Goal: Information Seeking & Learning: Learn about a topic

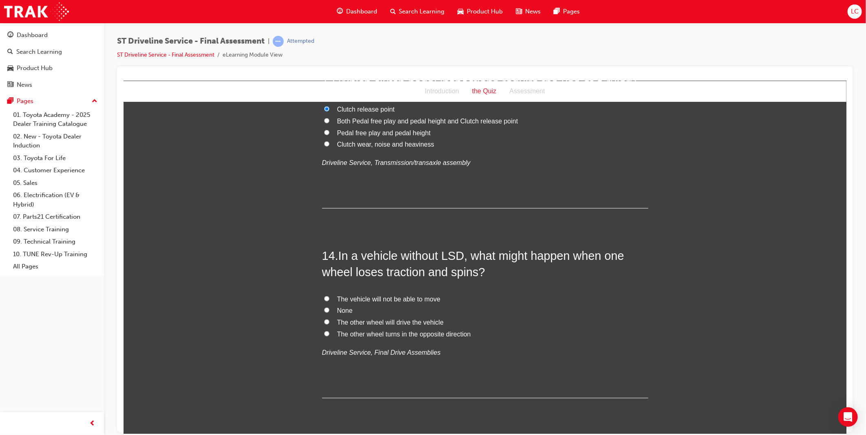
scroll to position [2310, 0]
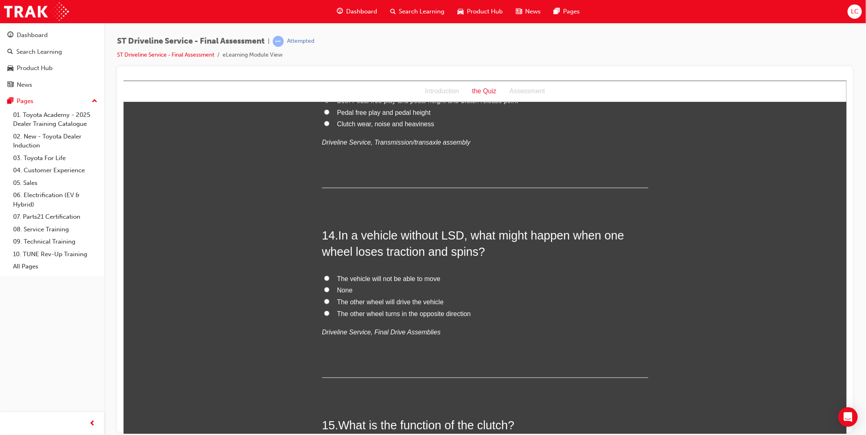
click at [397, 280] on span "The vehicle will not be able to move" at bounding box center [388, 278] width 103 height 7
click at [329, 280] on input "The vehicle will not be able to move" at bounding box center [326, 278] width 5 height 5
radio input "true"
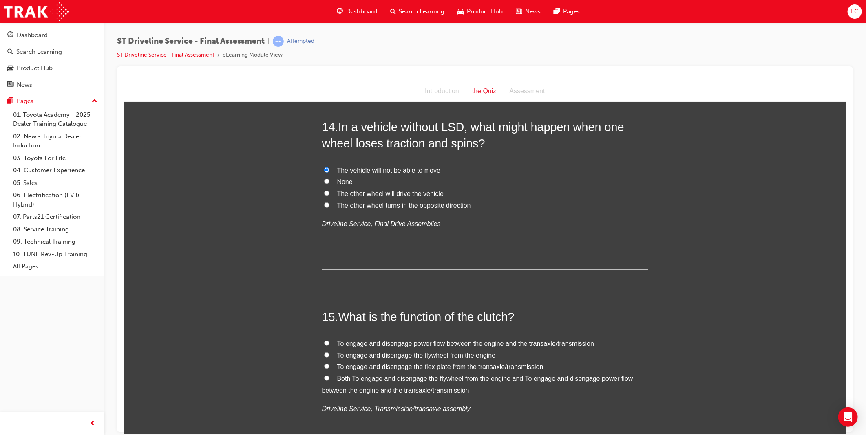
scroll to position [2446, 0]
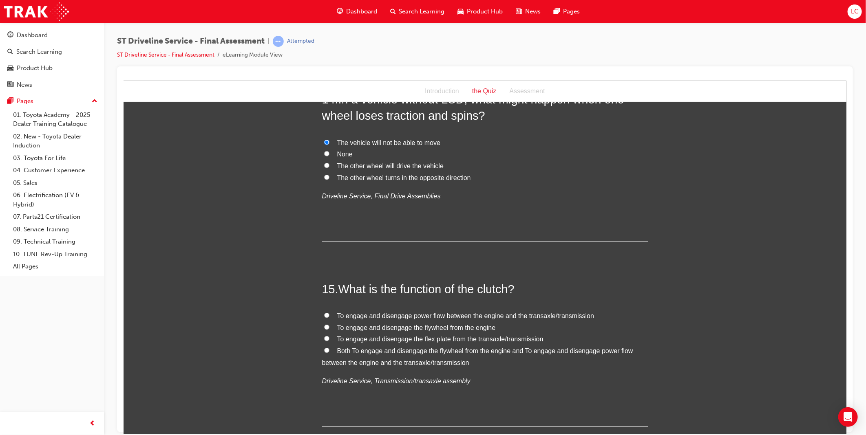
click at [396, 355] on span "Both To engage and disengage the flywheel from the engine and To engage and dis…" at bounding box center [477, 356] width 311 height 19
click at [329, 353] on input "Both To engage and disengage the flywheel from the engine and To engage and dis…" at bounding box center [326, 350] width 5 height 5
radio input "true"
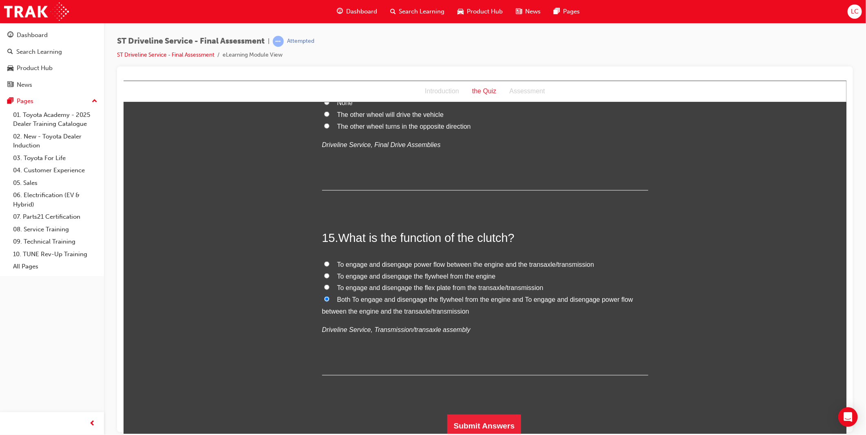
scroll to position [2501, 0]
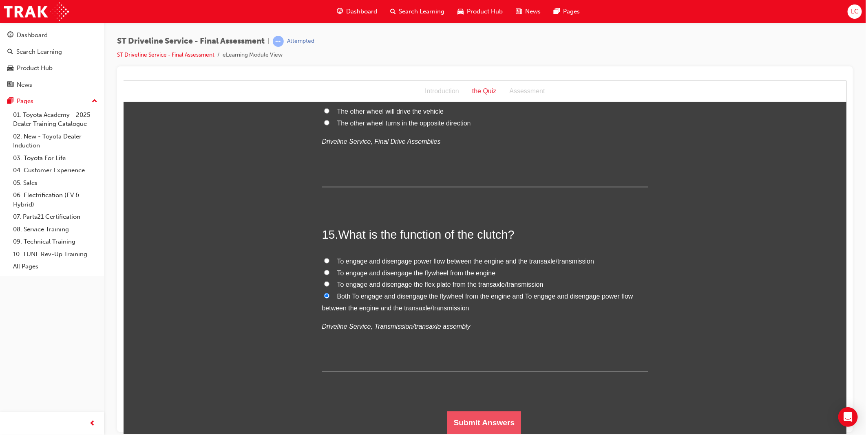
click at [487, 417] on button "Submit Answers" at bounding box center [484, 422] width 74 height 23
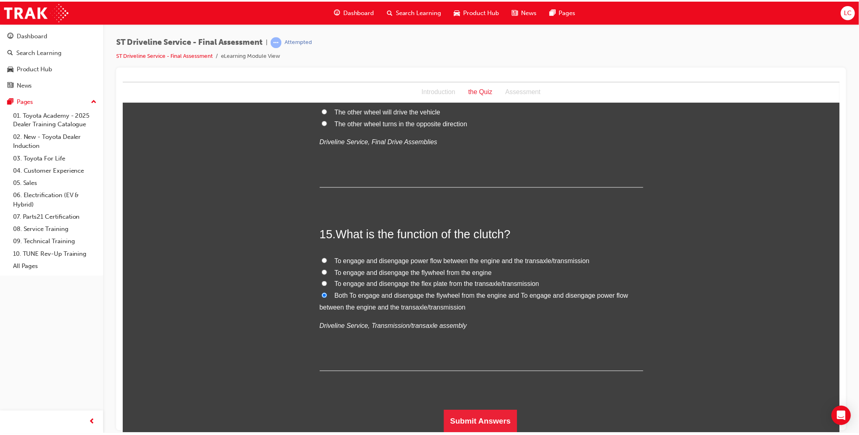
scroll to position [0, 0]
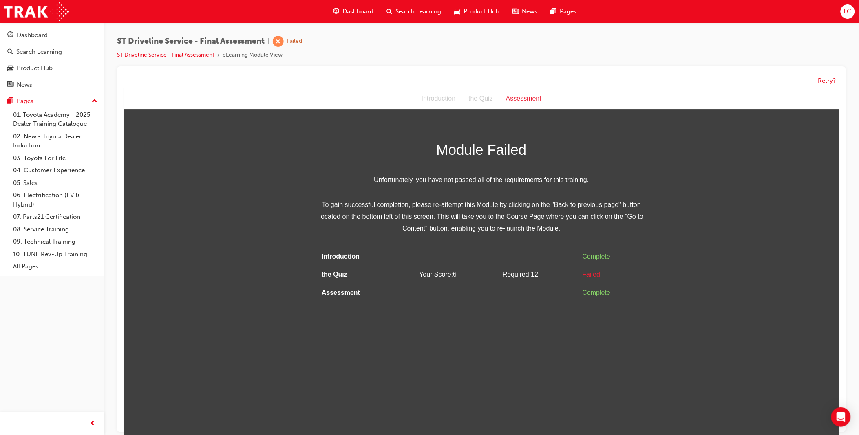
click at [830, 79] on button "Retry?" at bounding box center [827, 80] width 18 height 9
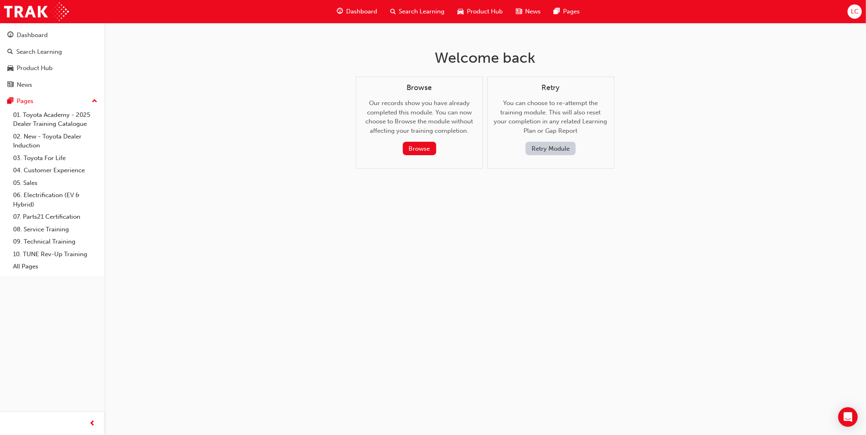
click at [552, 150] on button "Retry Module" at bounding box center [550, 148] width 50 height 13
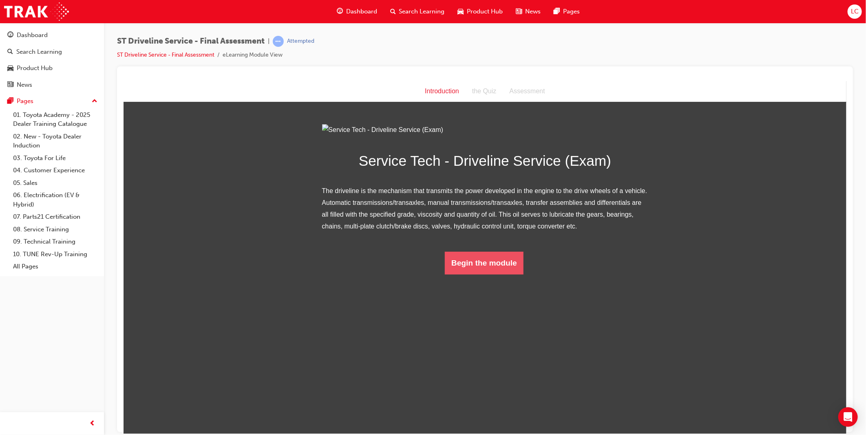
click at [485, 274] on button "Begin the module" at bounding box center [483, 263] width 79 height 23
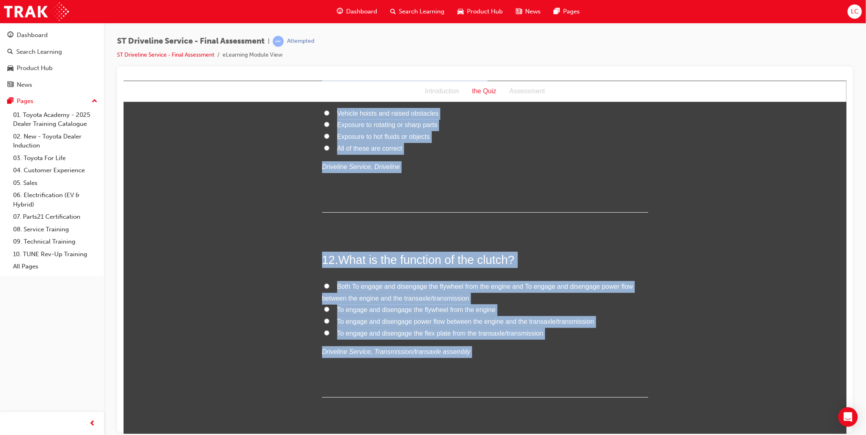
drag, startPoint x: 317, startPoint y: 160, endPoint x: 790, endPoint y: 454, distance: 556.8
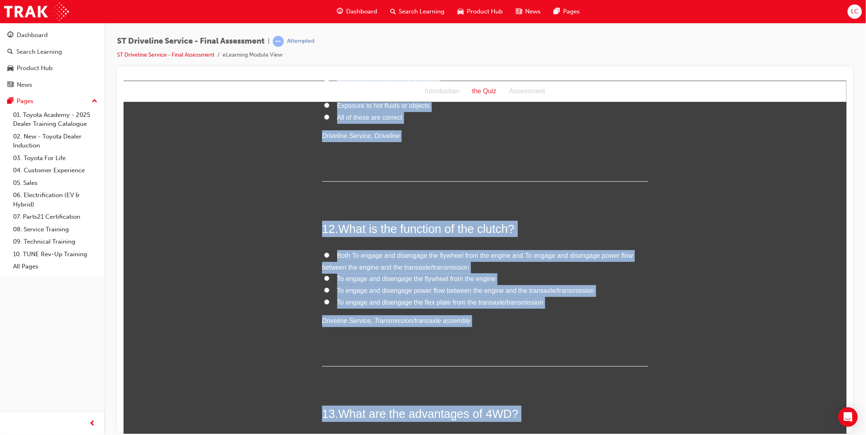
click at [572, 247] on div "12 . What is the function of the clutch? Both To engage and disengage the flywh…" at bounding box center [485, 294] width 326 height 146
click at [404, 167] on div "11 . What potential dangers might you need to be aware of whilst working on the…" at bounding box center [485, 106] width 326 height 151
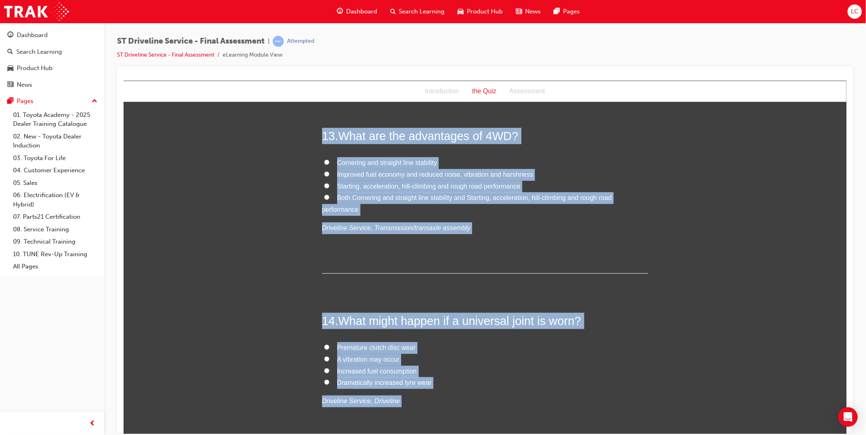
scroll to position [2501, 0]
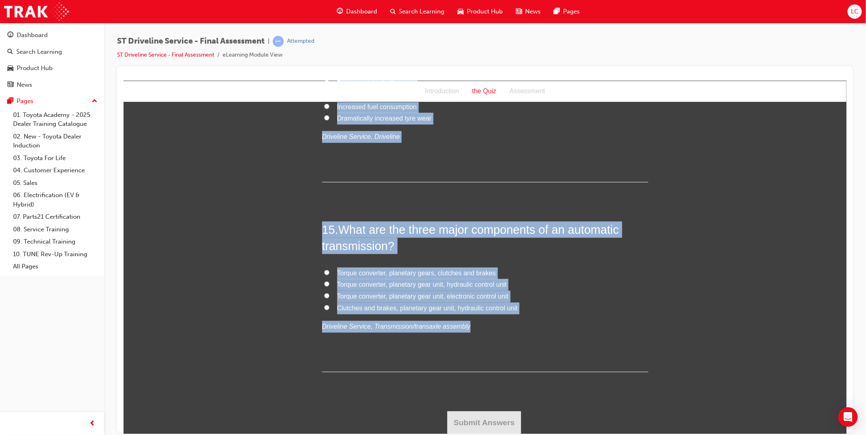
drag, startPoint x: 319, startPoint y: 159, endPoint x: 469, endPoint y: 325, distance: 223.4
copy div "1 . What SST is required to check the fluid level of an overflow type automatic…"
click at [596, 330] on p "Driveline Service, Transmission/transaxle assembly" at bounding box center [485, 327] width 326 height 12
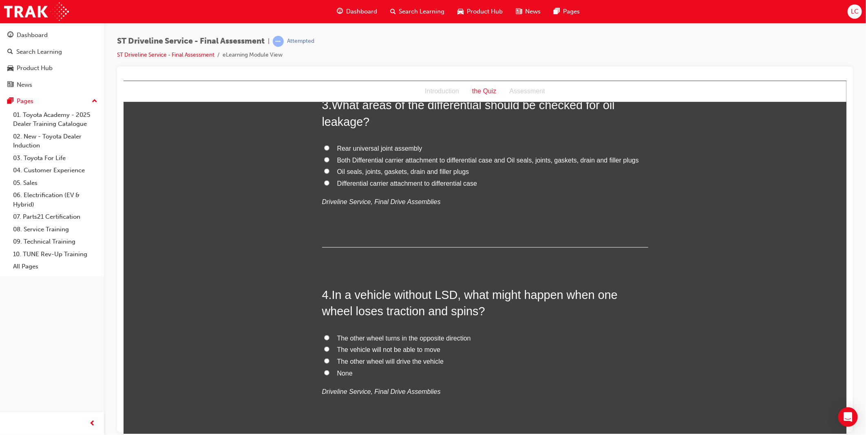
scroll to position [0, 0]
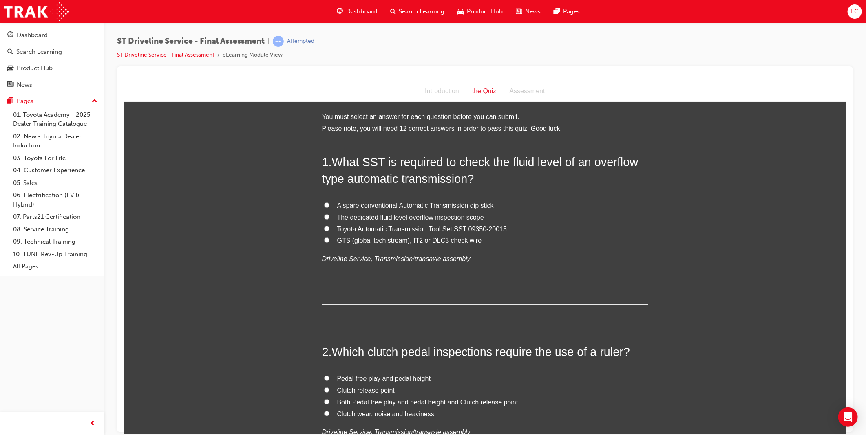
click at [381, 229] on span "Toyota Automatic Transmission Tool Set SST 09350-20015" at bounding box center [422, 228] width 170 height 7
click at [329, 229] on input "Toyota Automatic Transmission Tool Set SST 09350-20015" at bounding box center [326, 228] width 5 height 5
radio input "true"
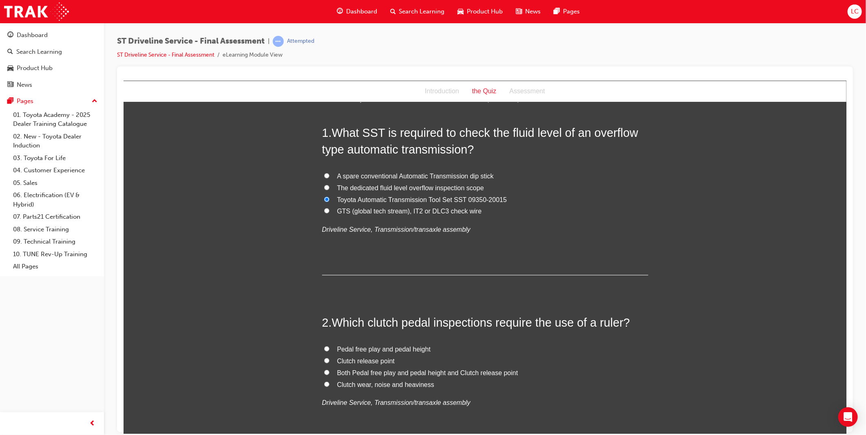
scroll to position [45, 0]
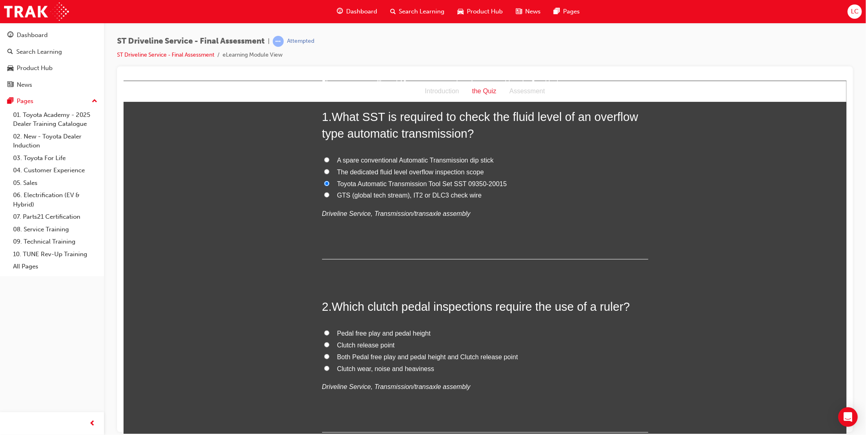
click at [403, 334] on span "Pedal free play and pedal height" at bounding box center [384, 333] width 94 height 7
click at [329, 334] on input "Pedal free play and pedal height" at bounding box center [326, 332] width 5 height 5
radio input "true"
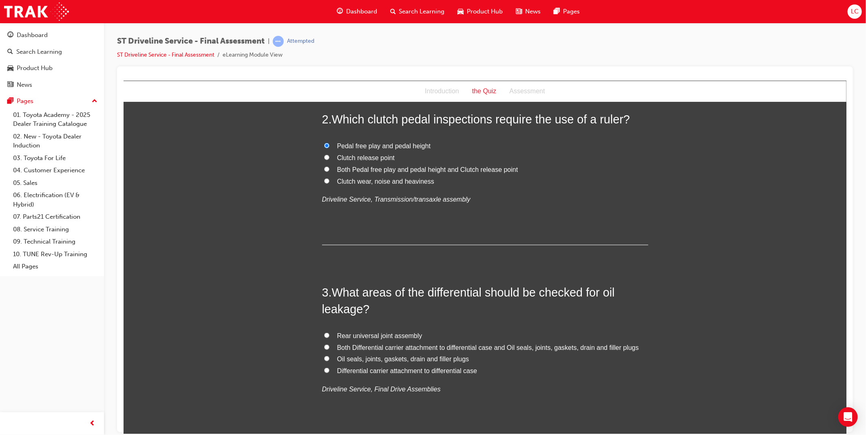
scroll to position [271, 0]
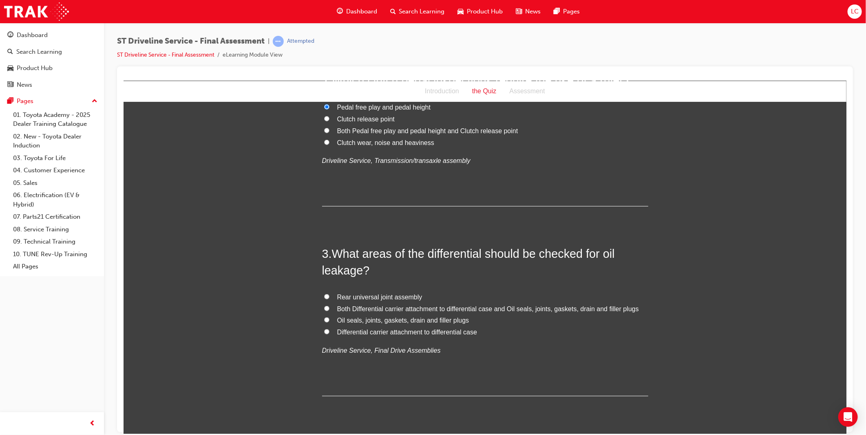
click at [441, 321] on span "Oil seals, joints, gaskets, drain and filler plugs" at bounding box center [403, 320] width 132 height 7
click at [329, 321] on input "Oil seals, joints, gaskets, drain and filler plugs" at bounding box center [326, 319] width 5 height 5
radio input "true"
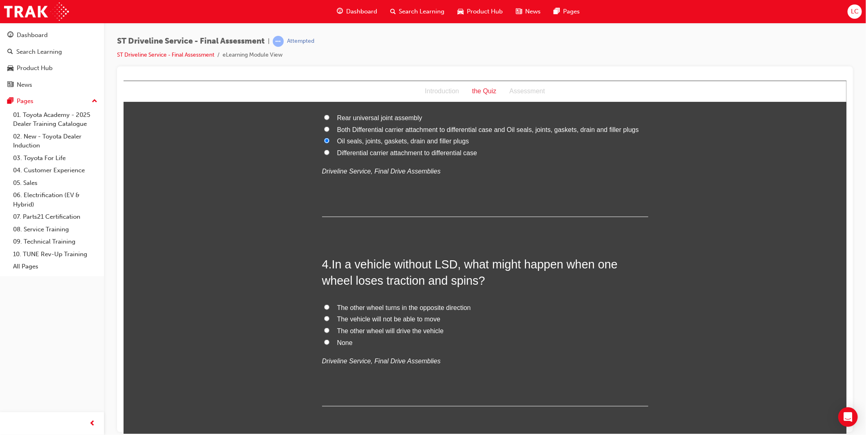
scroll to position [453, 0]
click at [403, 318] on span "The vehicle will not be able to move" at bounding box center [388, 316] width 103 height 7
click at [329, 318] on input "The vehicle will not be able to move" at bounding box center [326, 316] width 5 height 5
radio input "true"
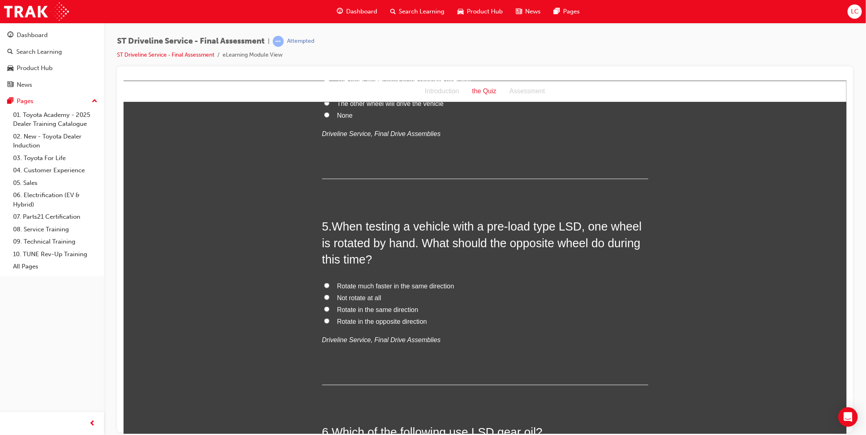
scroll to position [679, 0]
click at [373, 311] on span "Rotate in the same direction" at bounding box center [377, 308] width 81 height 7
click at [329, 311] on input "Rotate in the same direction" at bounding box center [326, 308] width 5 height 5
radio input "true"
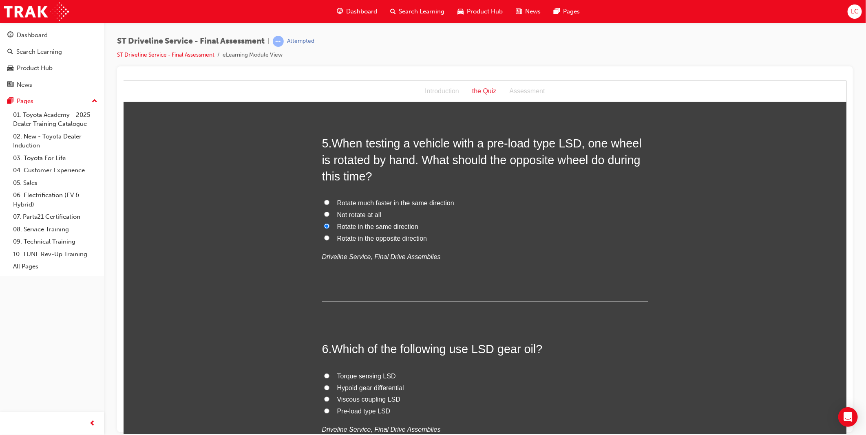
scroll to position [906, 0]
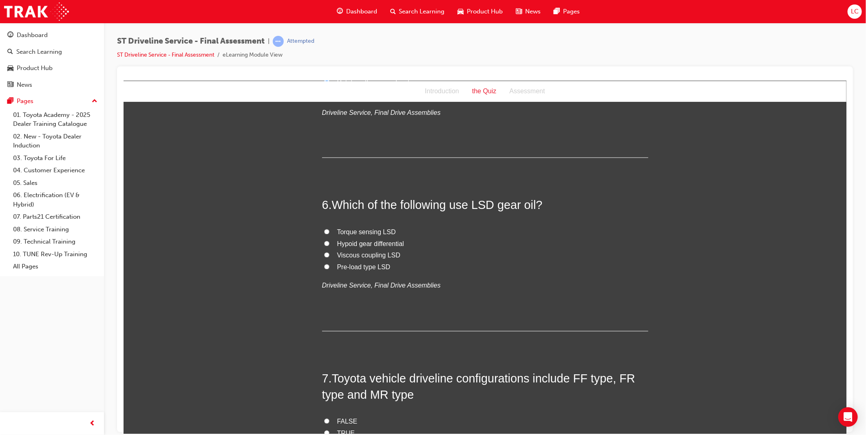
click at [369, 232] on span "Torque sensing LSD" at bounding box center [366, 232] width 59 height 7
click at [329, 232] on input "Torque sensing LSD" at bounding box center [326, 231] width 5 height 5
radio input "true"
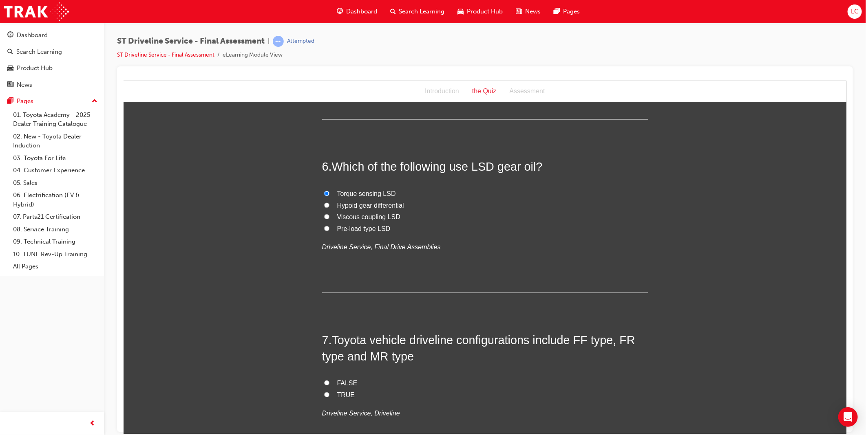
scroll to position [996, 0]
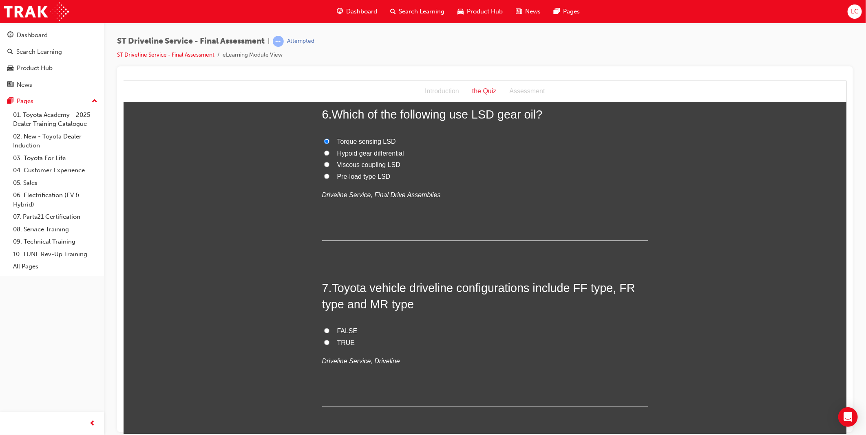
click at [339, 345] on span "TRUE" at bounding box center [346, 343] width 18 height 7
click at [329, 345] on input "TRUE" at bounding box center [326, 342] width 5 height 5
radio input "true"
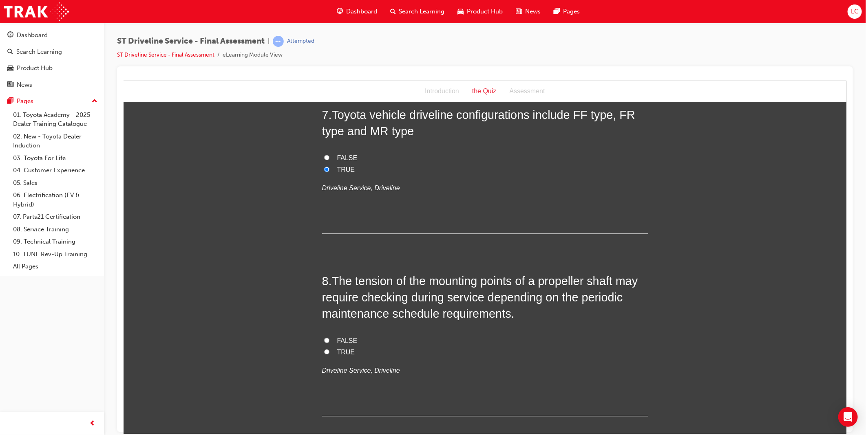
scroll to position [1177, 0]
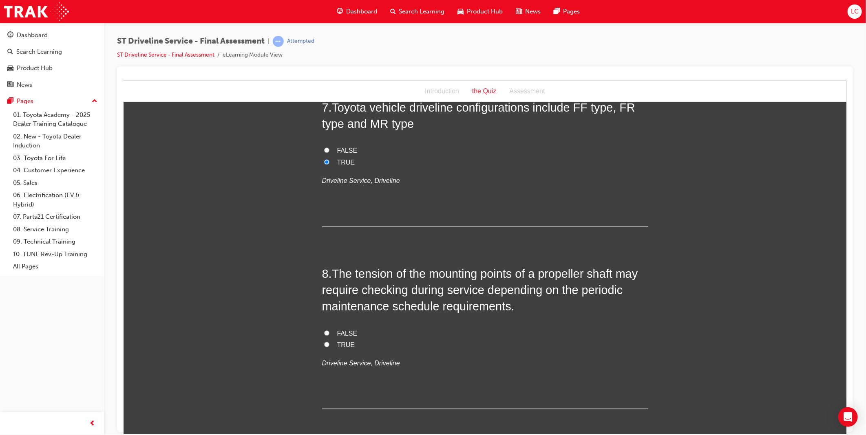
click at [342, 342] on span "TRUE" at bounding box center [346, 344] width 18 height 7
click at [329, 342] on input "TRUE" at bounding box center [326, 344] width 5 height 5
radio input "true"
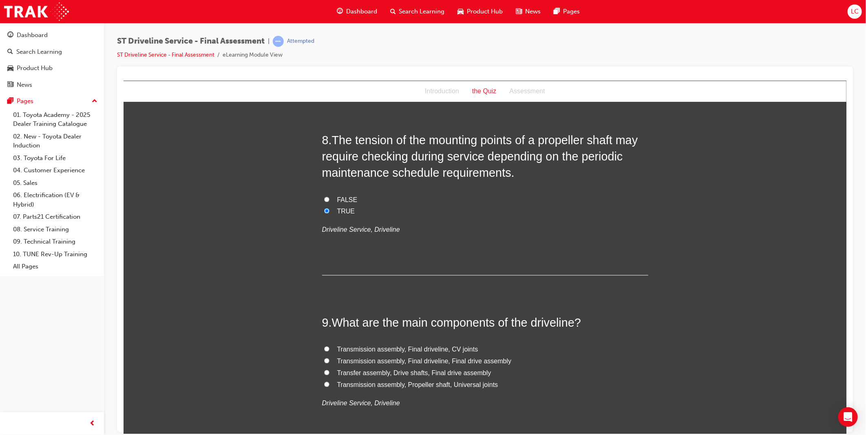
scroll to position [1313, 0]
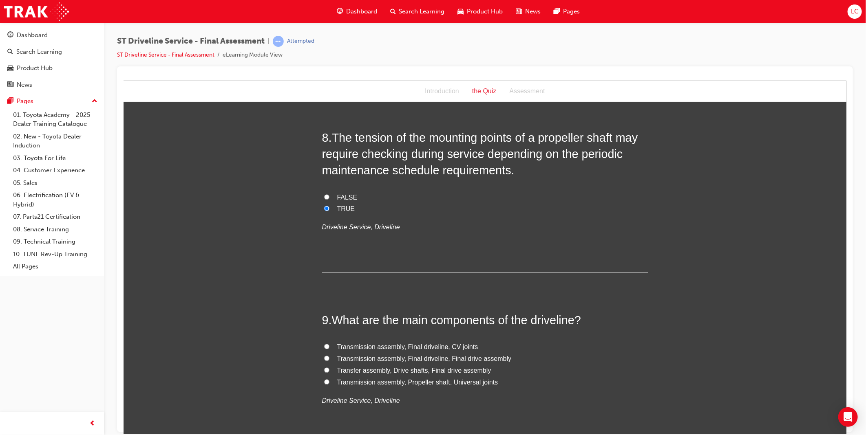
click at [456, 371] on span "Transfer assembly, Drive shafts, Final drive assembly" at bounding box center [414, 370] width 154 height 7
click at [329, 371] on input "Transfer assembly, Drive shafts, Final drive assembly" at bounding box center [326, 369] width 5 height 5
radio input "true"
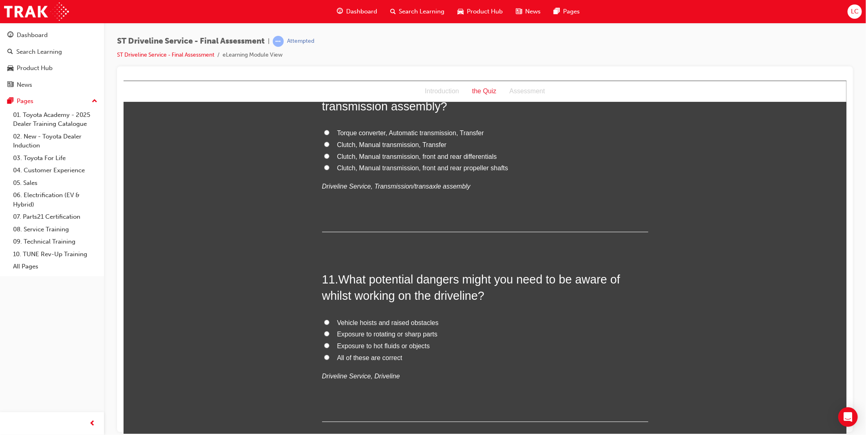
scroll to position [1721, 0]
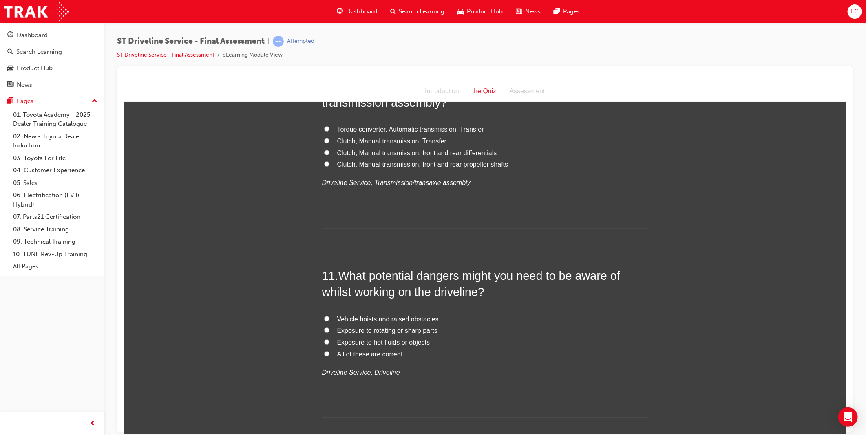
click at [371, 356] on span "All of these are correct" at bounding box center [369, 354] width 65 height 7
click at [371, 351] on span "All of these are correct" at bounding box center [369, 354] width 65 height 7
click at [329, 351] on input "All of these are correct" at bounding box center [326, 353] width 5 height 5
radio input "true"
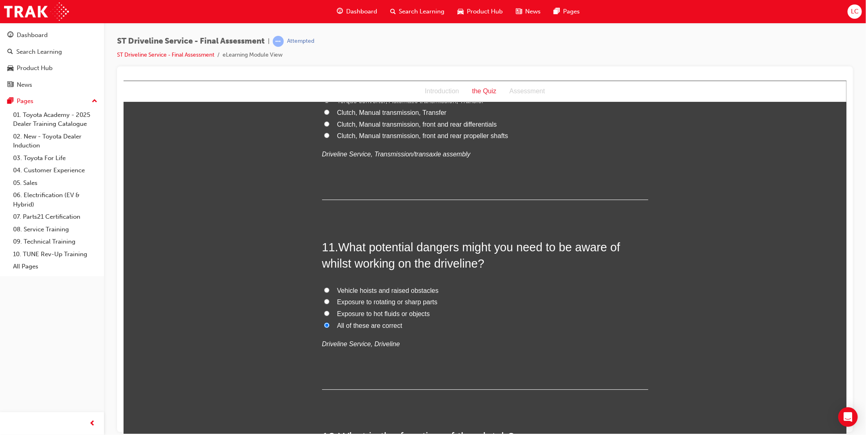
scroll to position [1947, 0]
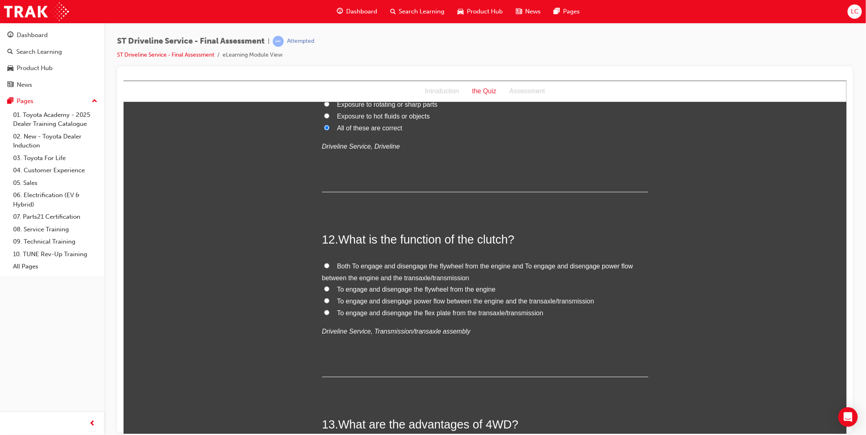
click at [371, 269] on span "Both To engage and disengage the flywheel from the engine and To engage and dis…" at bounding box center [477, 272] width 311 height 19
click at [329, 268] on input "Both To engage and disengage the flywheel from the engine and To engage and dis…" at bounding box center [326, 265] width 5 height 5
radio input "true"
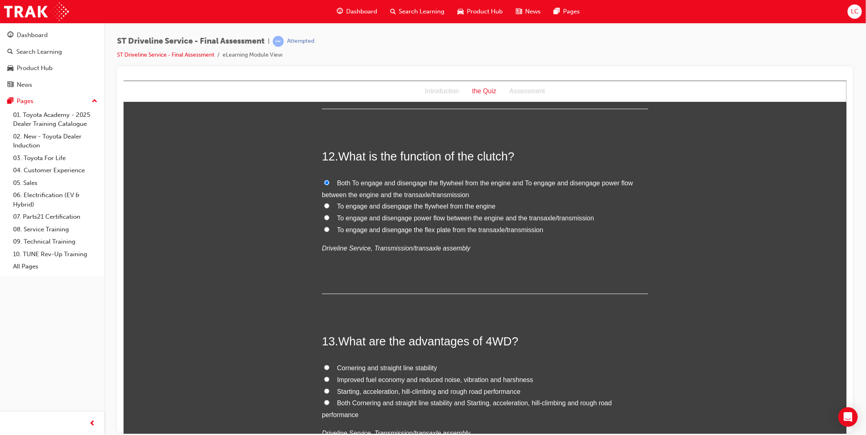
scroll to position [2174, 0]
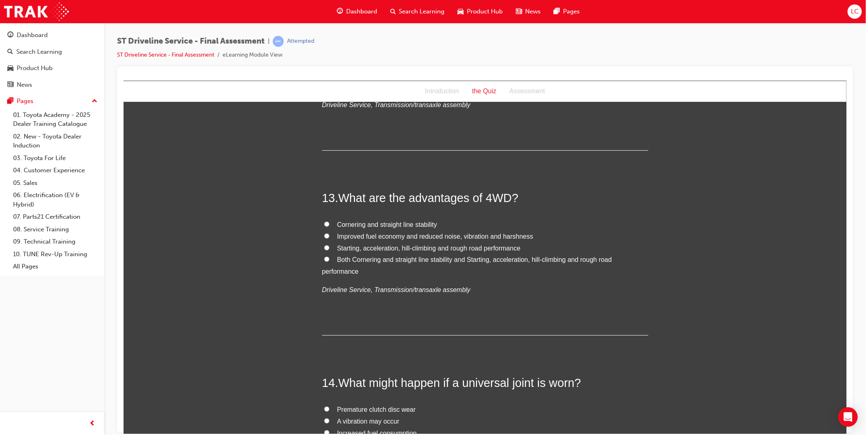
click at [373, 261] on span "Both Cornering and straight line stability and Starting, acceleration, hill-cli…" at bounding box center [467, 265] width 290 height 19
click at [329, 261] on input "Both Cornering and straight line stability and Starting, acceleration, hill-cli…" at bounding box center [326, 258] width 5 height 5
radio input "true"
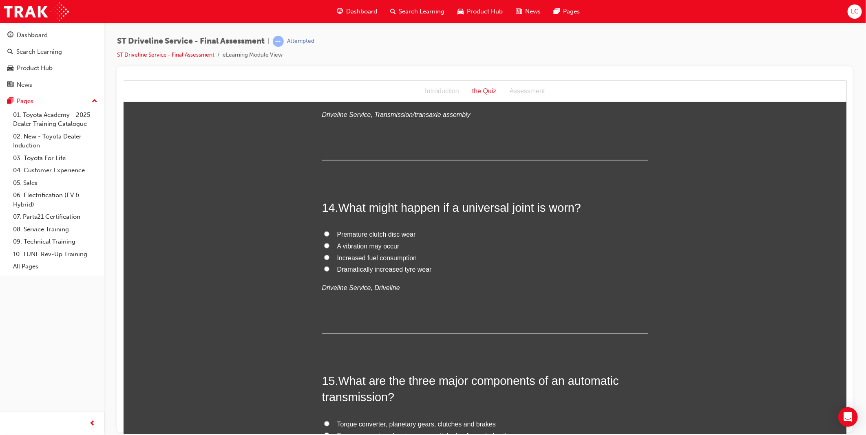
scroll to position [2355, 0]
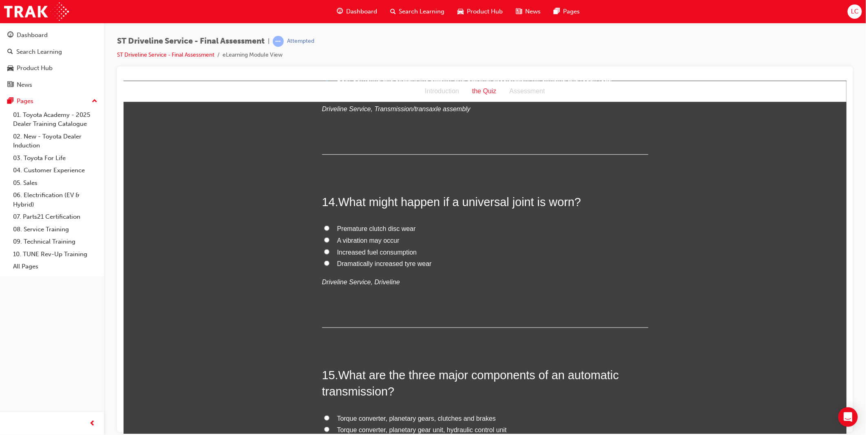
drag, startPoint x: 352, startPoint y: 240, endPoint x: 360, endPoint y: 243, distance: 7.7
click at [353, 240] on span "A vibration may occur" at bounding box center [368, 240] width 62 height 7
click at [329, 240] on input "A vibration may occur" at bounding box center [326, 239] width 5 height 5
radio input "true"
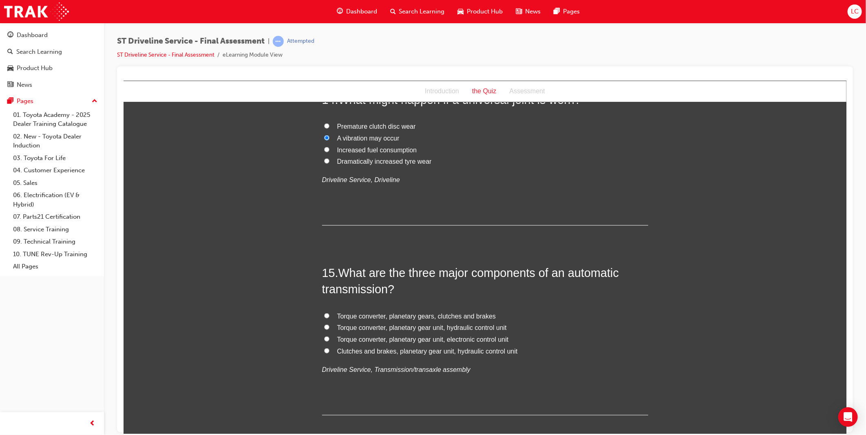
scroll to position [2491, 0]
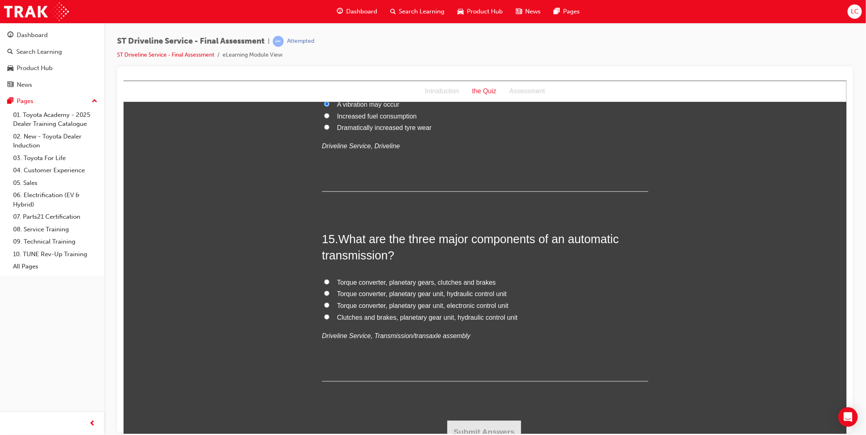
click at [410, 297] on span "Torque converter, planetary gear unit, hydraulic control unit" at bounding box center [422, 293] width 170 height 7
click at [329, 296] on input "Torque converter, planetary gear unit, hydraulic control unit" at bounding box center [326, 293] width 5 height 5
radio input "true"
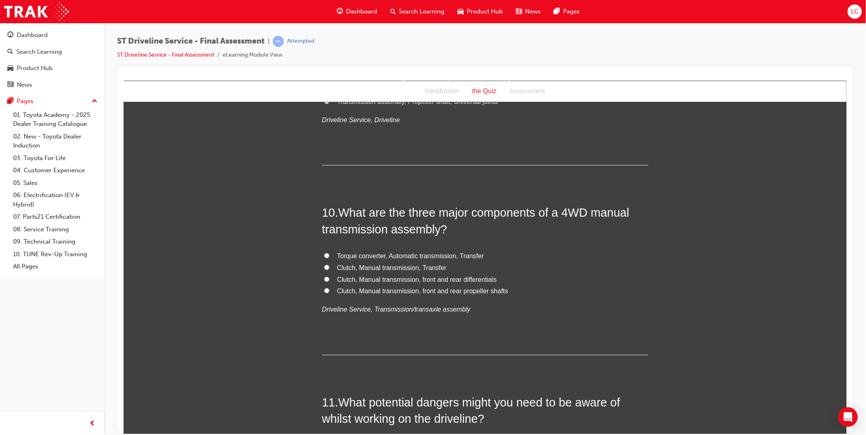
scroll to position [1595, 0]
click at [422, 267] on span "Clutch, Manual transmission, Transfer" at bounding box center [392, 267] width 110 height 7
click at [329, 267] on input "Clutch, Manual transmission, Transfer" at bounding box center [326, 266] width 5 height 5
radio input "true"
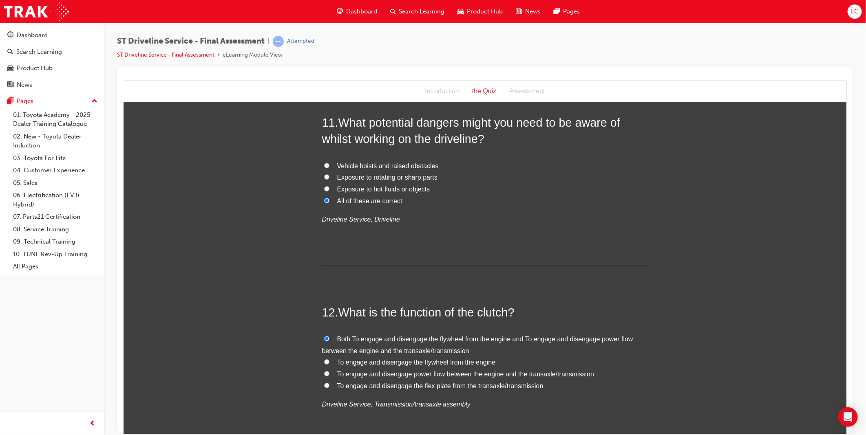
scroll to position [2501, 0]
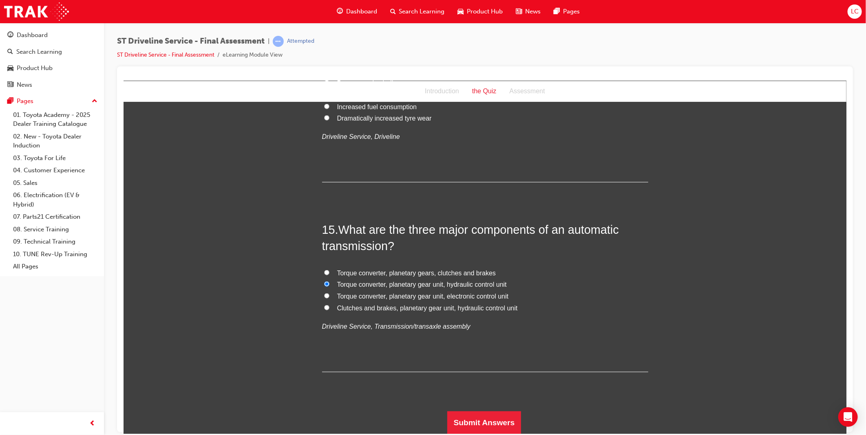
drag, startPoint x: 841, startPoint y: 288, endPoint x: 692, endPoint y: 514, distance: 271.1
click at [485, 420] on button "Submit Answers" at bounding box center [484, 422] width 74 height 23
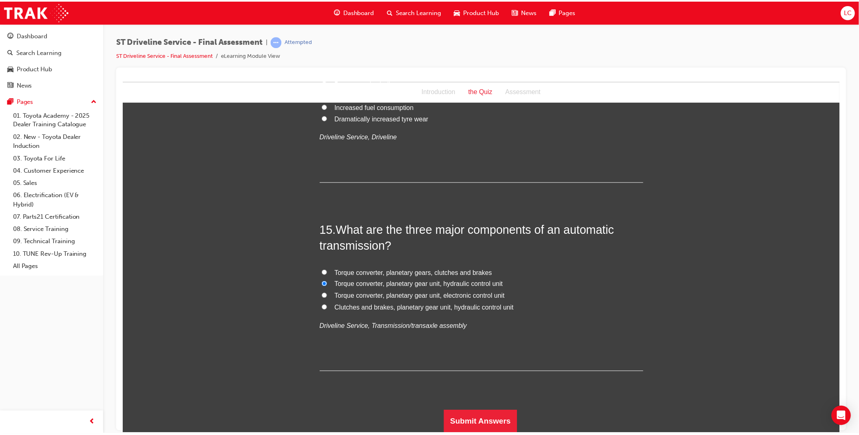
scroll to position [0, 0]
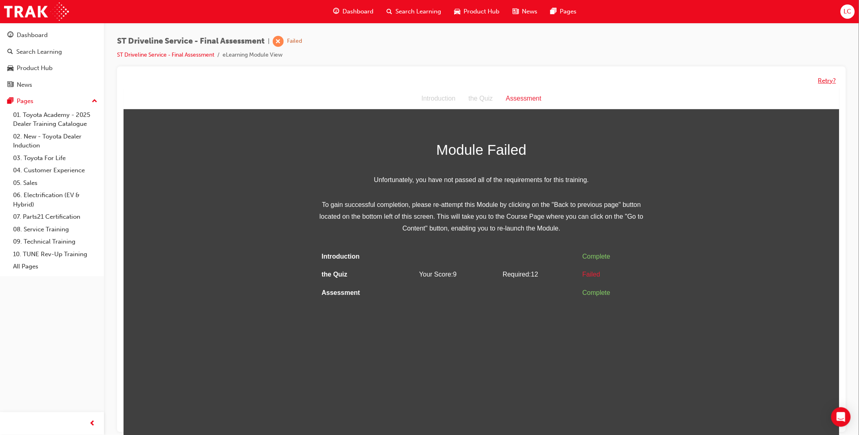
click at [826, 76] on button "Retry?" at bounding box center [827, 80] width 18 height 9
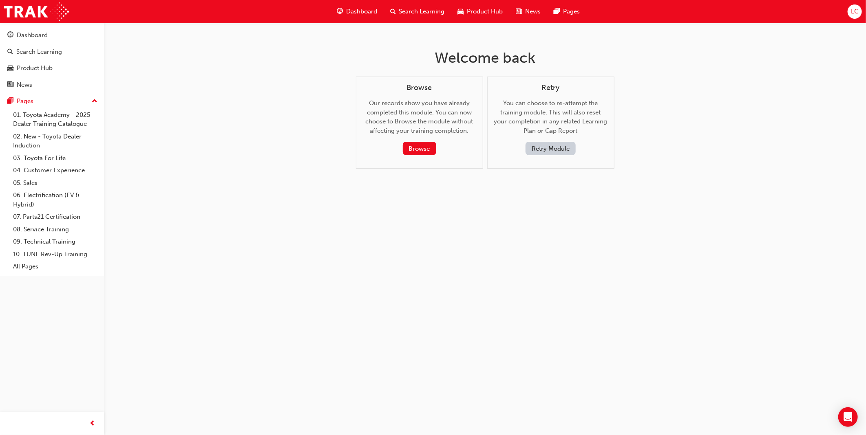
click at [550, 148] on button "Retry Module" at bounding box center [550, 148] width 50 height 13
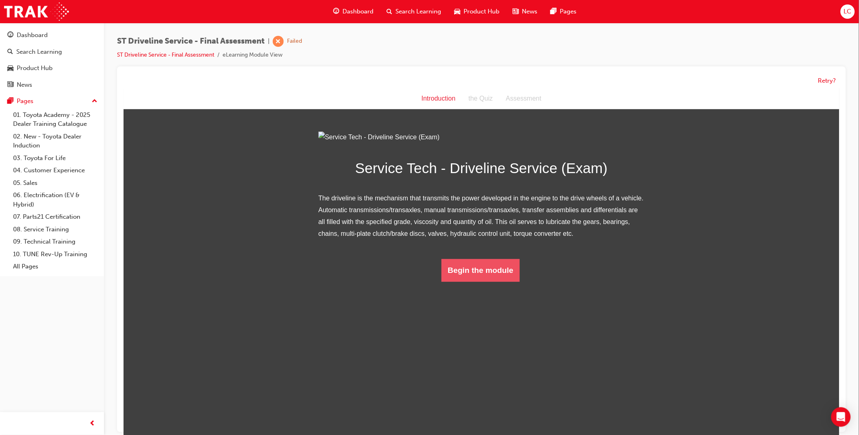
click at [475, 282] on button "Begin the module" at bounding box center [480, 270] width 79 height 23
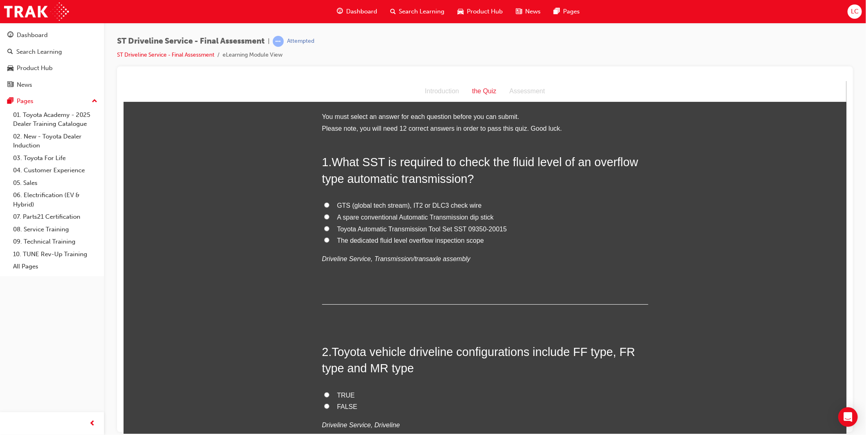
click at [481, 228] on span "Toyota Automatic Transmission Tool Set SST 09350-20015" at bounding box center [422, 228] width 170 height 7
click at [329, 228] on input "Toyota Automatic Transmission Tool Set SST 09350-20015" at bounding box center [326, 228] width 5 height 5
radio input "true"
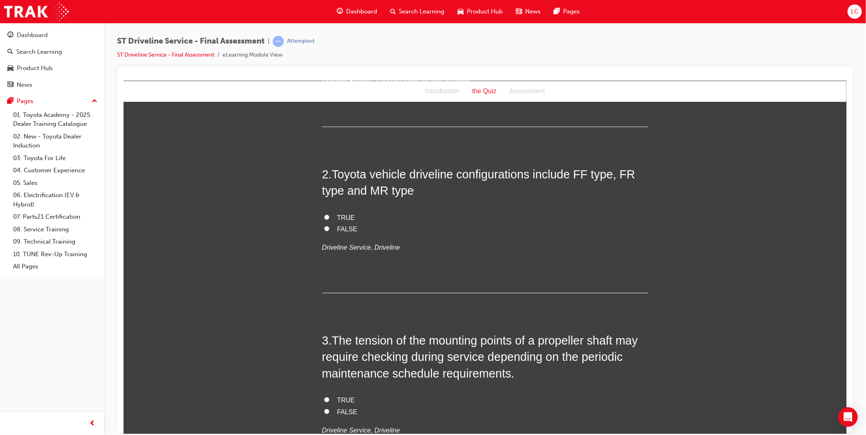
scroll to position [181, 0]
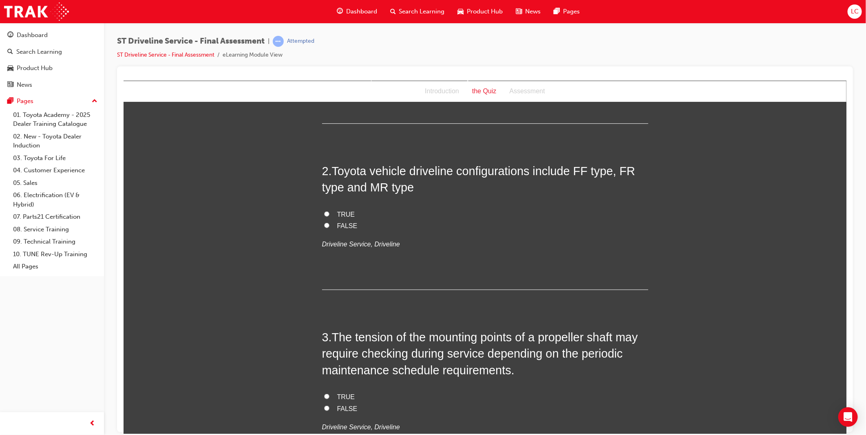
click at [339, 224] on span "FALSE" at bounding box center [347, 225] width 20 height 7
click at [329, 224] on input "FALSE" at bounding box center [326, 225] width 5 height 5
radio input "true"
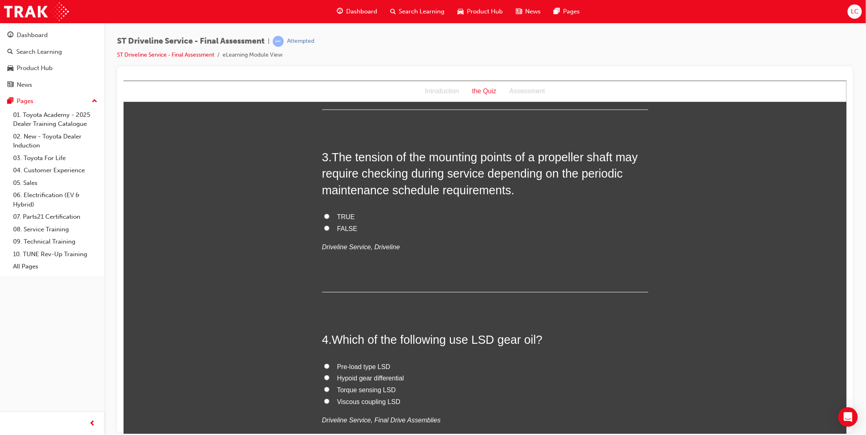
scroll to position [362, 0]
click at [338, 226] on span "FALSE" at bounding box center [347, 227] width 20 height 7
click at [329, 226] on input "FALSE" at bounding box center [326, 227] width 5 height 5
radio input "true"
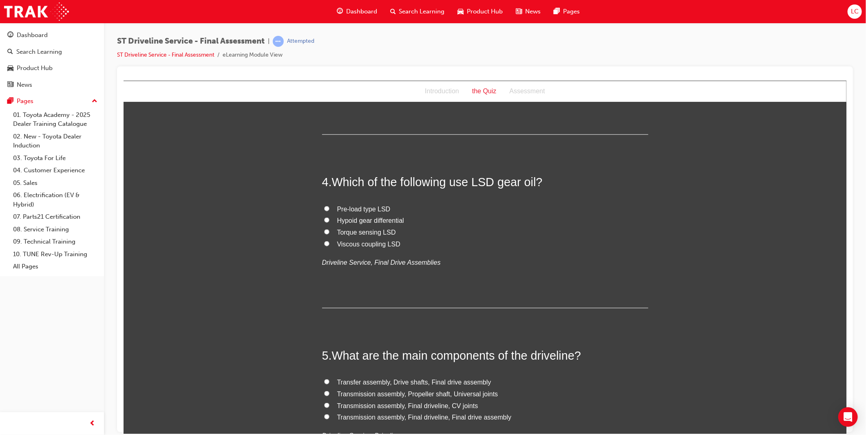
scroll to position [543, 0]
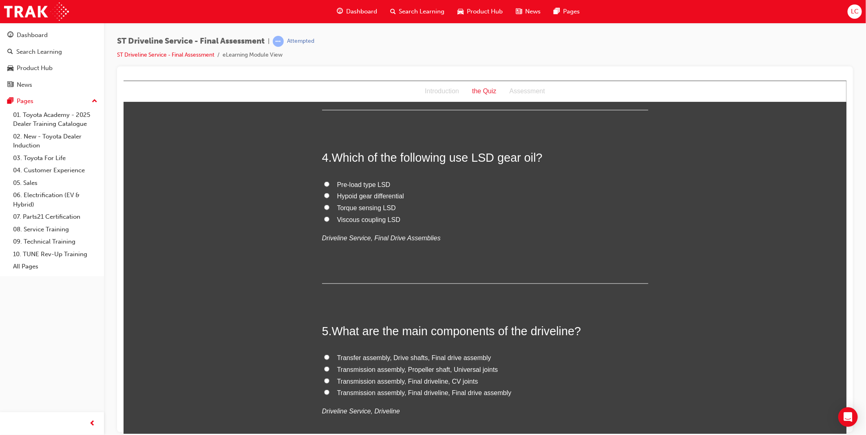
click at [374, 197] on span "Hypoid gear differential" at bounding box center [370, 195] width 67 height 7
click at [329, 197] on input "Hypoid gear differential" at bounding box center [326, 195] width 5 height 5
radio input "true"
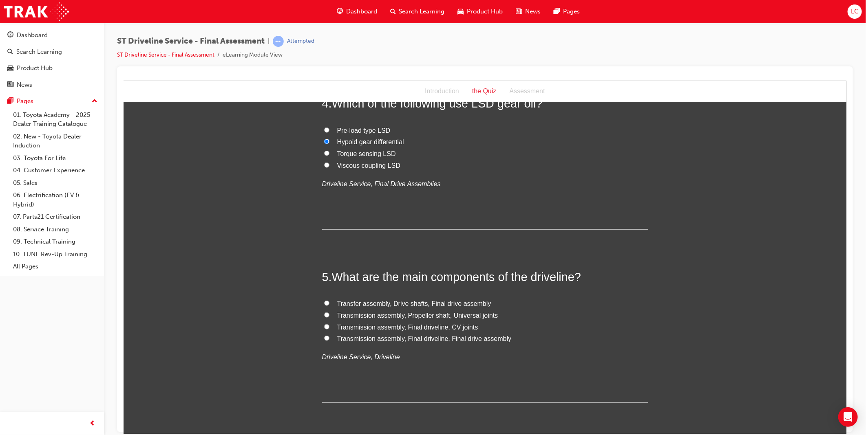
scroll to position [679, 0]
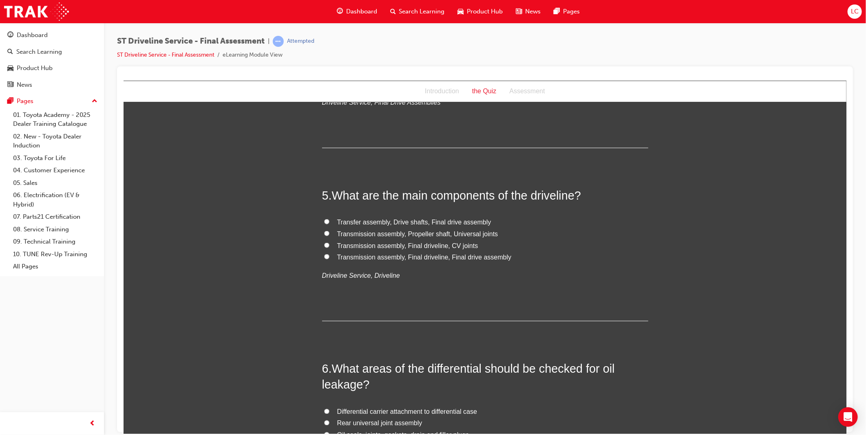
click at [424, 220] on span "Transfer assembly, Drive shafts, Final drive assembly" at bounding box center [414, 222] width 154 height 7
click at [329, 220] on input "Transfer assembly, Drive shafts, Final drive assembly" at bounding box center [326, 221] width 5 height 5
radio input "true"
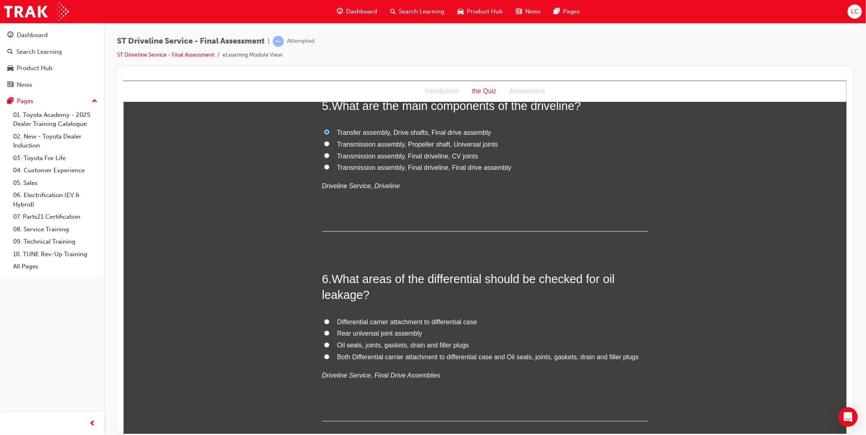
scroll to position [770, 0]
click at [405, 344] on span "Oil seals, joints, gaskets, drain and filler plugs" at bounding box center [403, 344] width 132 height 7
click at [329, 344] on input "Oil seals, joints, gaskets, drain and filler plugs" at bounding box center [326, 344] width 5 height 5
radio input "true"
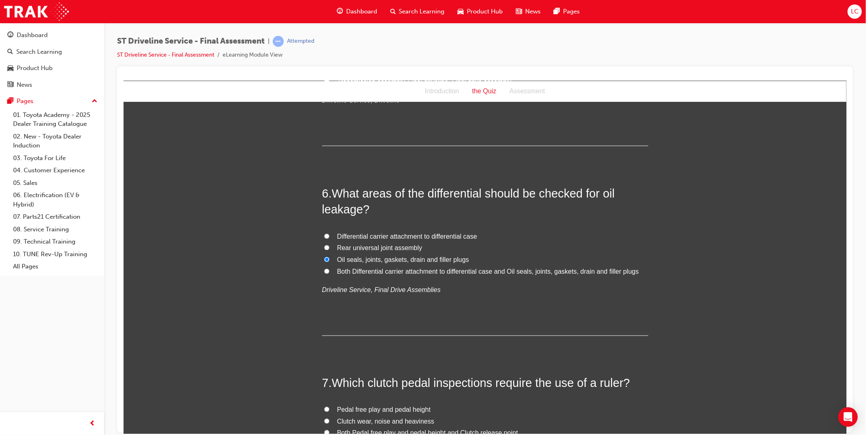
scroll to position [996, 0]
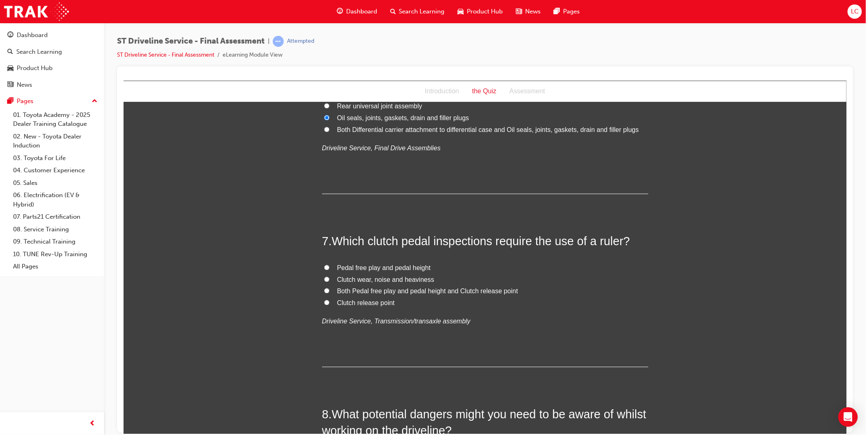
click at [442, 290] on span "Both Pedal free play and pedal height and Clutch release point" at bounding box center [427, 291] width 181 height 7
click at [329, 290] on input "Both Pedal free play and pedal height and Clutch release point" at bounding box center [326, 290] width 5 height 5
radio input "true"
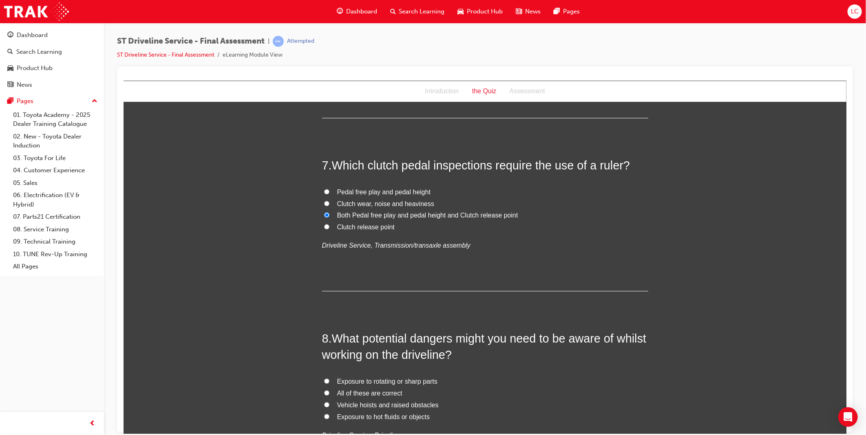
scroll to position [1177, 0]
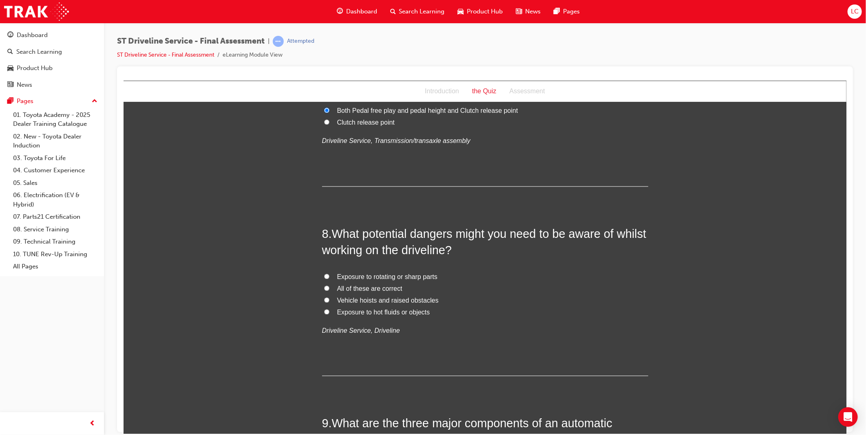
click at [357, 291] on span "All of these are correct" at bounding box center [369, 288] width 65 height 7
click at [329, 291] on input "All of these are correct" at bounding box center [326, 287] width 5 height 5
radio input "true"
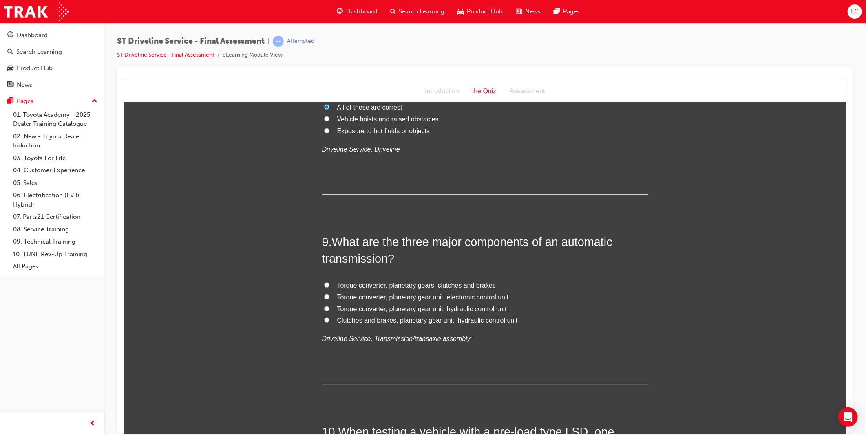
click at [461, 311] on span "Torque converter, planetary gear unit, hydraulic control unit" at bounding box center [422, 308] width 170 height 7
click at [329, 311] on input "Torque converter, planetary gear unit, hydraulic control unit" at bounding box center [326, 308] width 5 height 5
radio input "true"
click at [475, 296] on span "Torque converter, planetary gear unit, electronic control unit" at bounding box center [423, 297] width 172 height 7
click at [329, 296] on input "Torque converter, planetary gear unit, electronic control unit" at bounding box center [326, 296] width 5 height 5
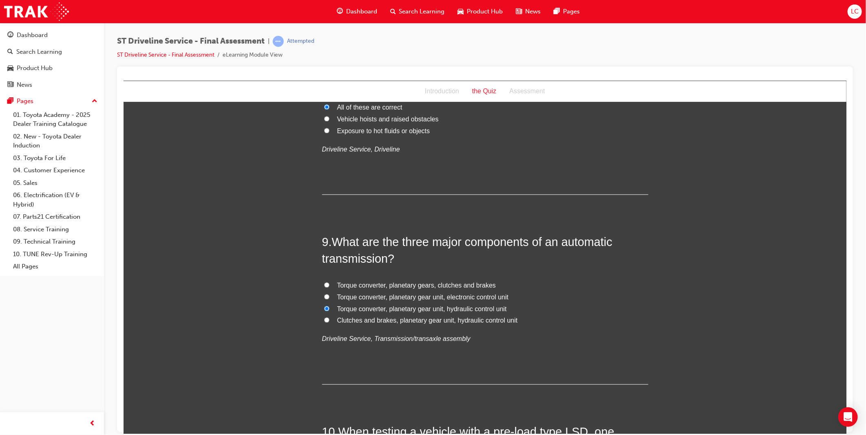
radio input "true"
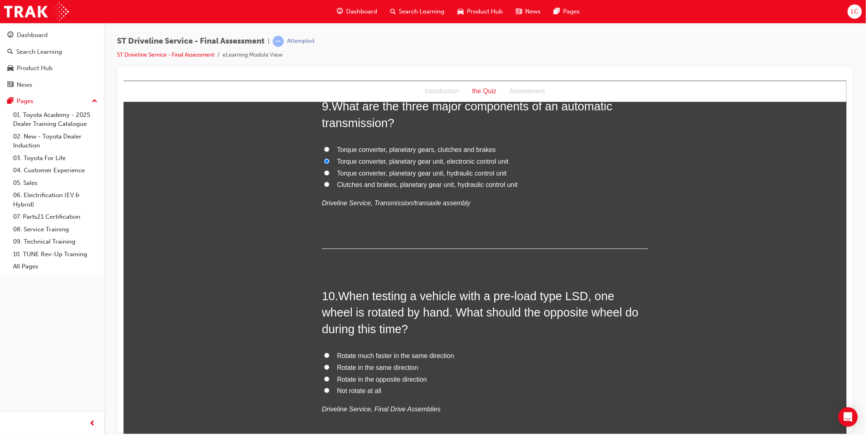
click at [396, 380] on span "Rotate in the opposite direction" at bounding box center [382, 379] width 90 height 7
click at [329, 380] on input "Rotate in the opposite direction" at bounding box center [326, 378] width 5 height 5
radio input "true"
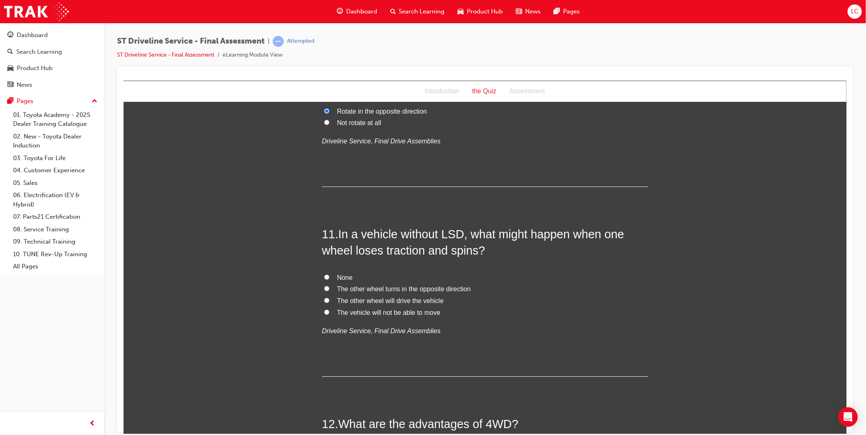
scroll to position [1766, 0]
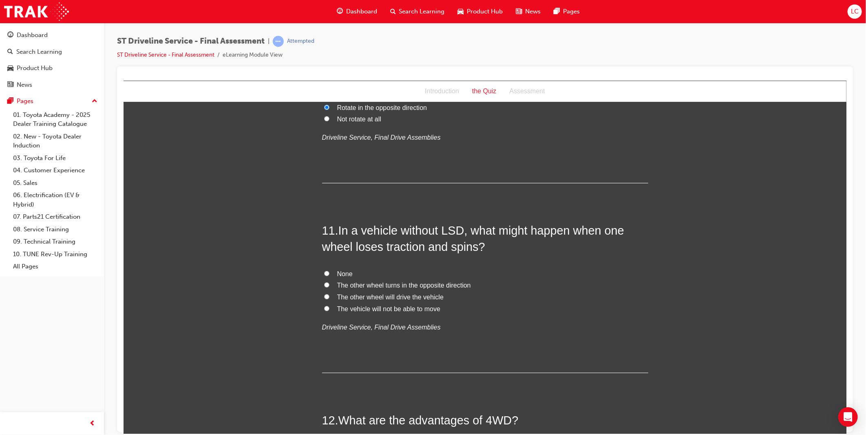
click at [414, 309] on span "The vehicle will not be able to move" at bounding box center [388, 308] width 103 height 7
click at [329, 309] on input "The vehicle will not be able to move" at bounding box center [326, 308] width 5 height 5
radio input "true"
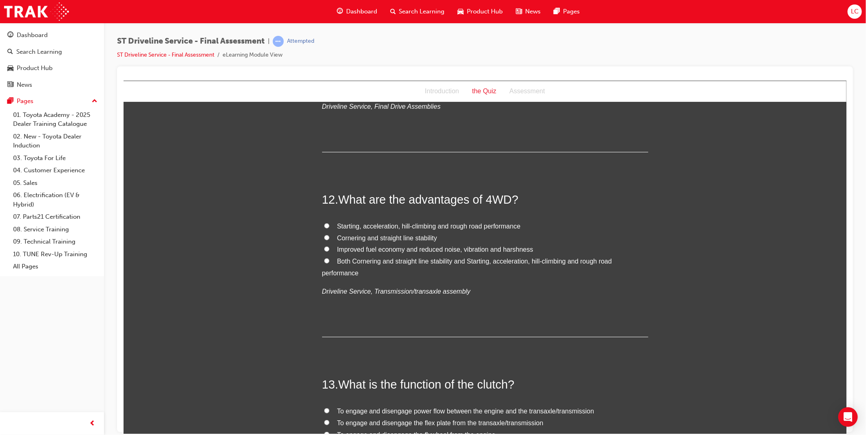
scroll to position [1993, 0]
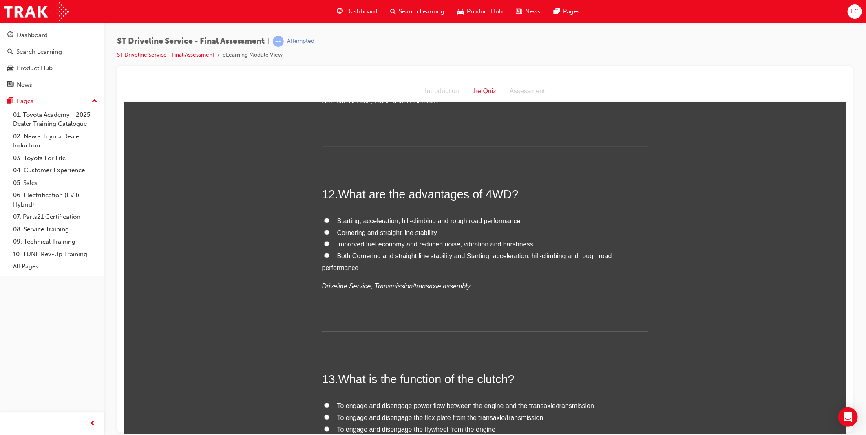
click at [371, 257] on span "Both Cornering and straight line stability and Starting, acceleration, hill-cli…" at bounding box center [467, 261] width 290 height 19
click at [329, 257] on input "Both Cornering and straight line stability and Starting, acceleration, hill-cli…" at bounding box center [326, 255] width 5 height 5
radio input "true"
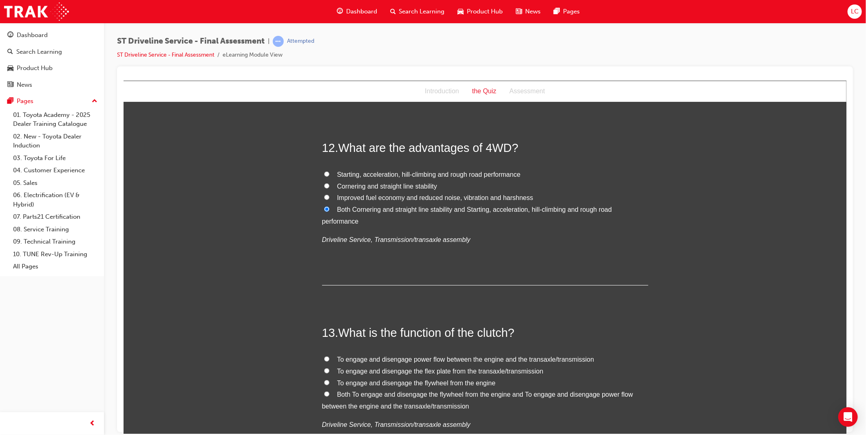
scroll to position [2129, 0]
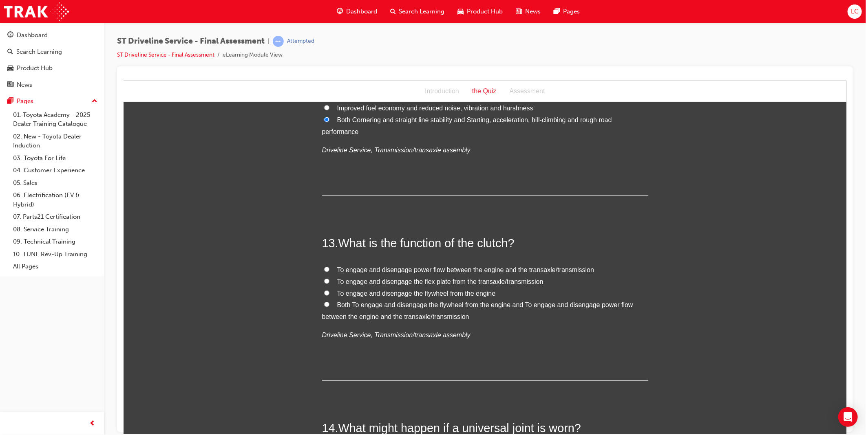
click at [433, 307] on span "Both To engage and disengage the flywheel from the engine and To engage and dis…" at bounding box center [477, 310] width 311 height 19
click at [329, 307] on input "Both To engage and disengage the flywheel from the engine and To engage and dis…" at bounding box center [326, 304] width 5 height 5
radio input "true"
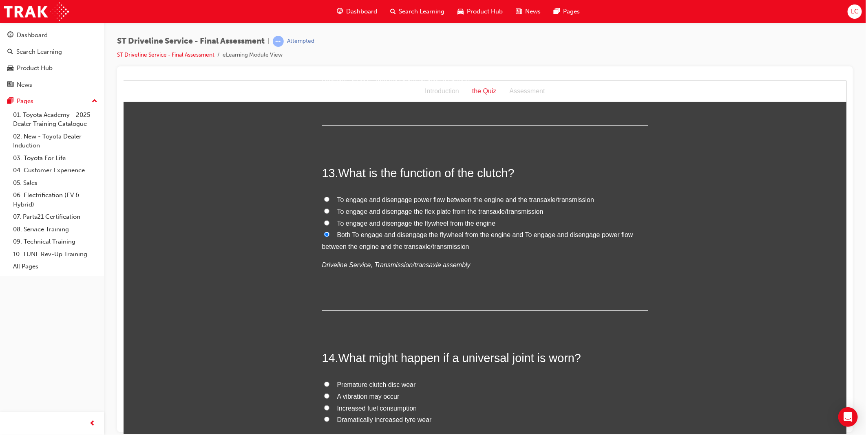
scroll to position [2310, 0]
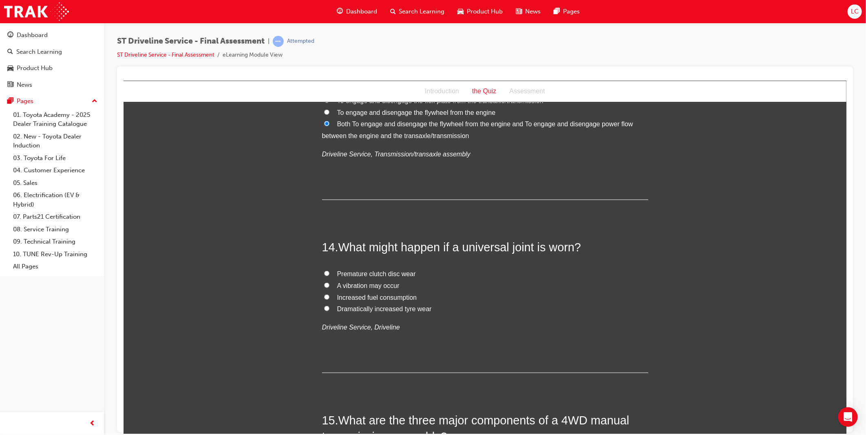
click at [384, 287] on span "A vibration may occur" at bounding box center [368, 285] width 62 height 7
click at [329, 287] on input "A vibration may occur" at bounding box center [326, 285] width 5 height 5
radio input "true"
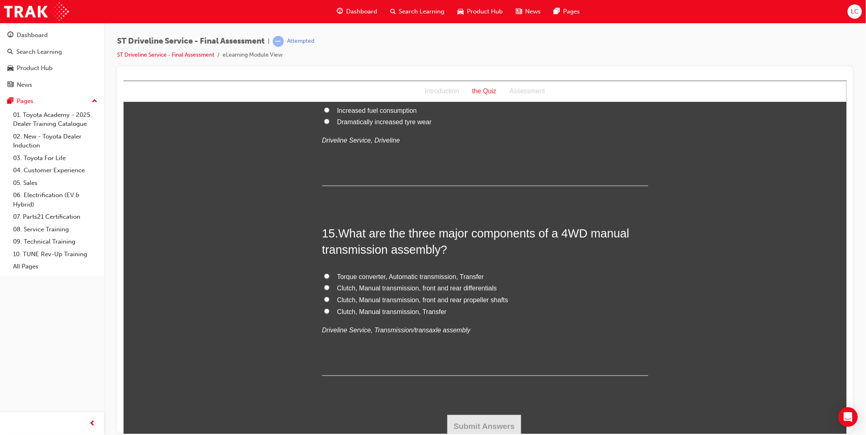
scroll to position [2501, 0]
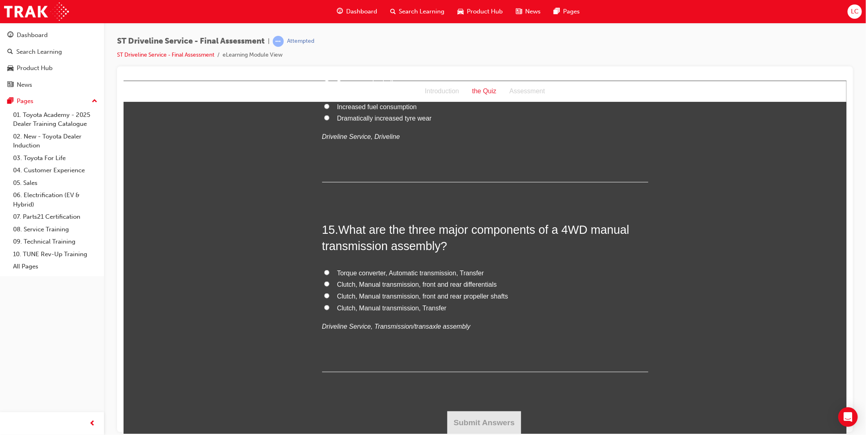
click at [426, 308] on span "Clutch, Manual transmission, Transfer" at bounding box center [392, 308] width 110 height 7
click at [329, 308] on input "Clutch, Manual transmission, Transfer" at bounding box center [326, 307] width 5 height 5
radio input "true"
click at [484, 415] on button "Submit Answers" at bounding box center [484, 422] width 74 height 23
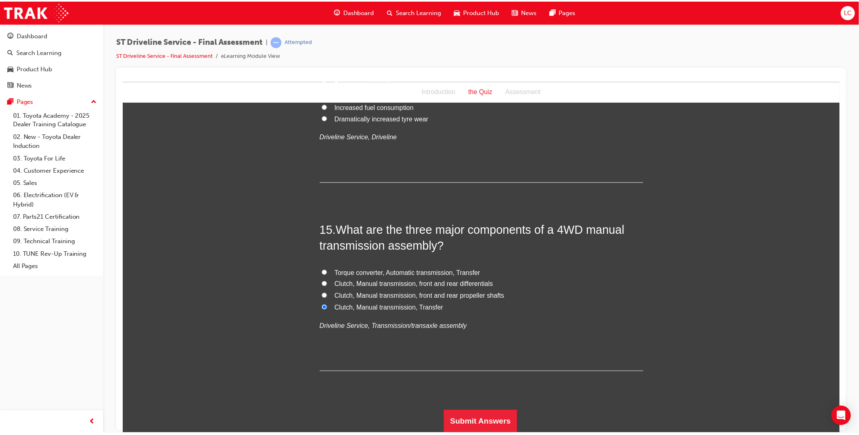
scroll to position [0, 0]
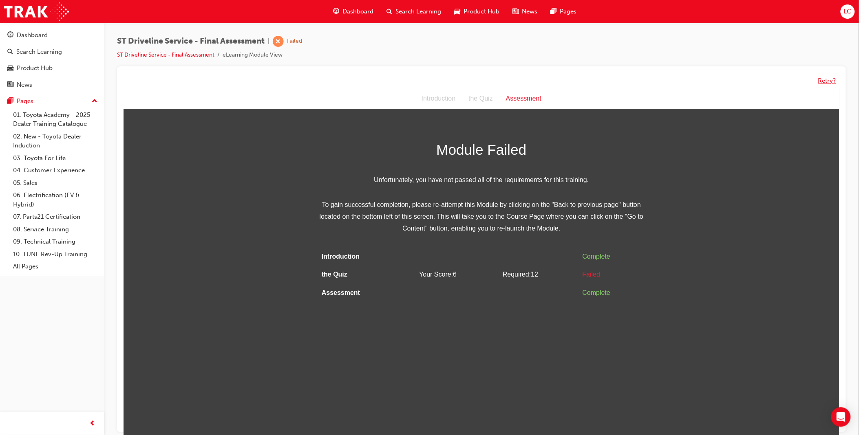
click at [825, 78] on button "Retry?" at bounding box center [827, 80] width 18 height 9
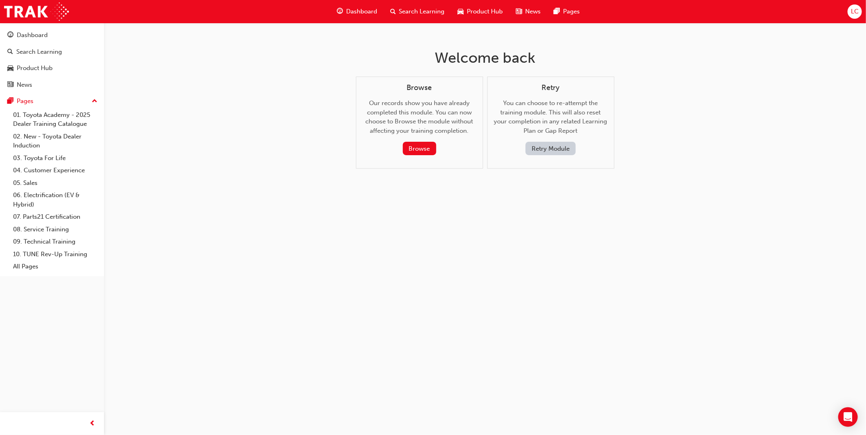
click at [541, 150] on button "Retry Module" at bounding box center [550, 148] width 50 height 13
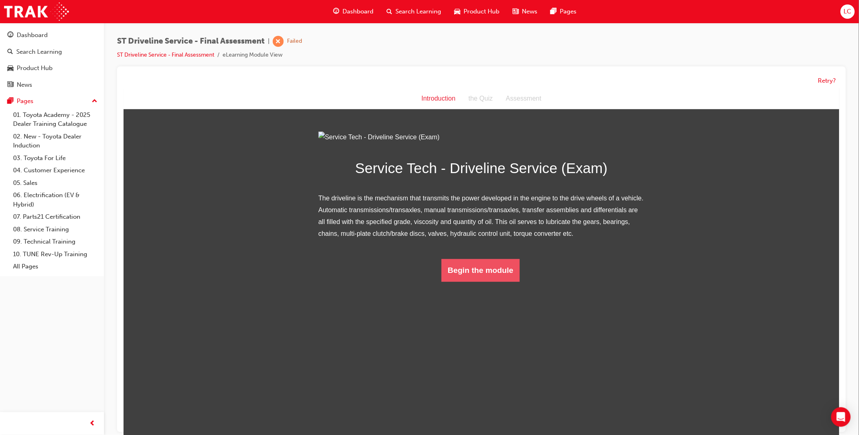
click at [492, 282] on button "Begin the module" at bounding box center [480, 270] width 79 height 23
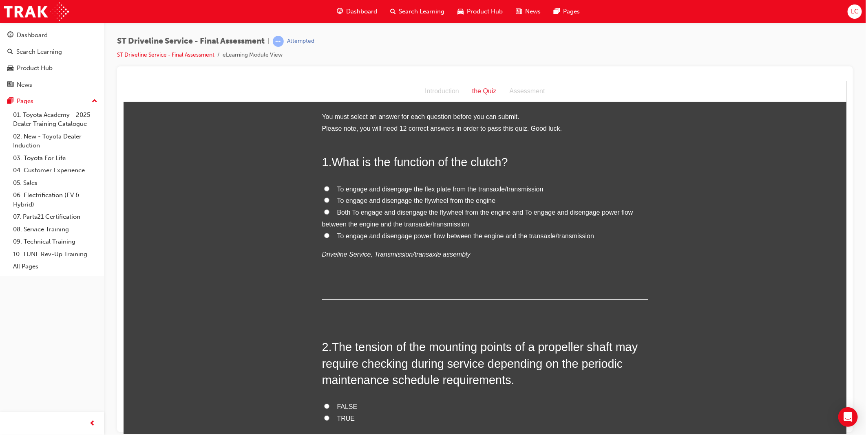
click at [433, 213] on span "Both To engage and disengage the flywheel from the engine and To engage and dis…" at bounding box center [477, 218] width 311 height 19
click at [329, 213] on input "Both To engage and disengage the flywheel from the engine and To engage and dis…" at bounding box center [326, 211] width 5 height 5
radio input "true"
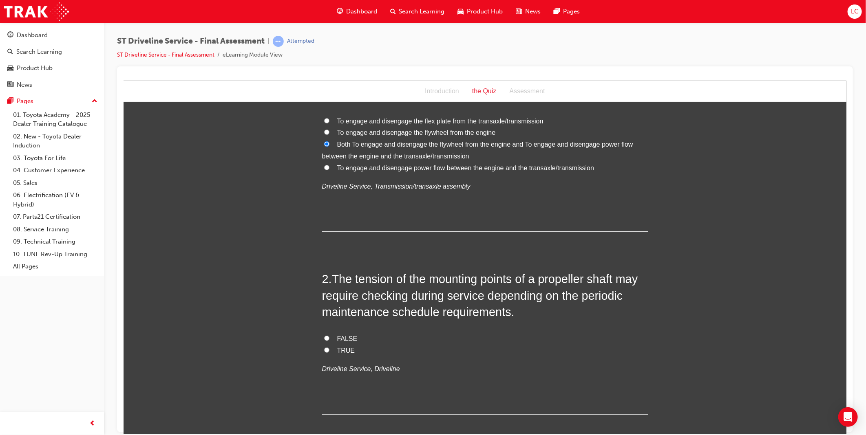
scroll to position [181, 0]
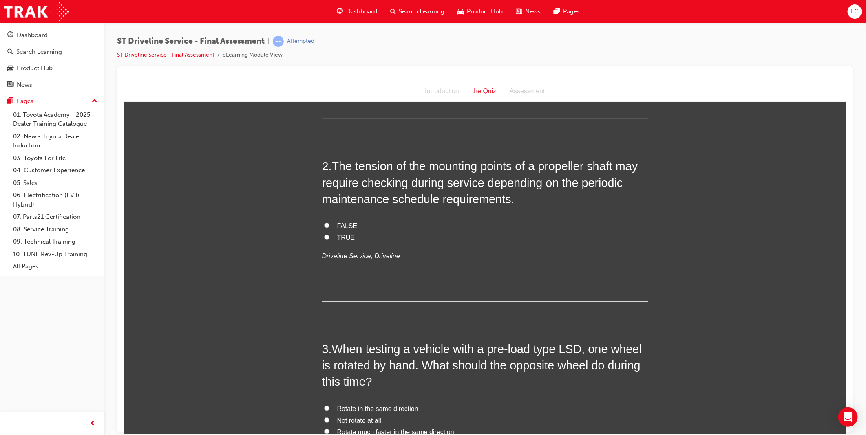
click at [335, 241] on label "TRUE" at bounding box center [485, 238] width 326 height 12
click at [329, 240] on input "TRUE" at bounding box center [326, 236] width 5 height 5
radio input "true"
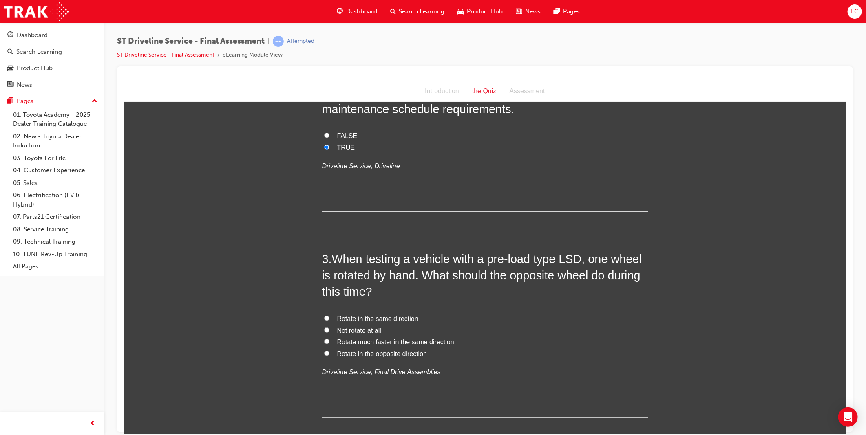
scroll to position [317, 0]
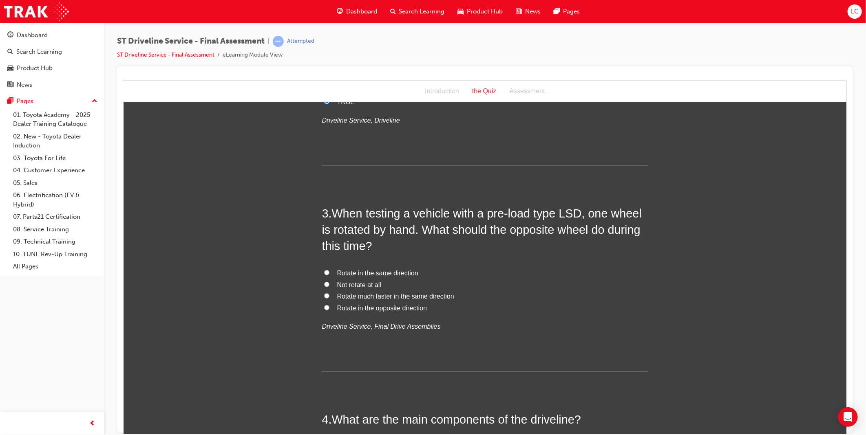
click at [392, 269] on span "Rotate in the same direction" at bounding box center [377, 272] width 81 height 7
click at [329, 270] on input "Rotate in the same direction" at bounding box center [326, 272] width 5 height 5
radio input "true"
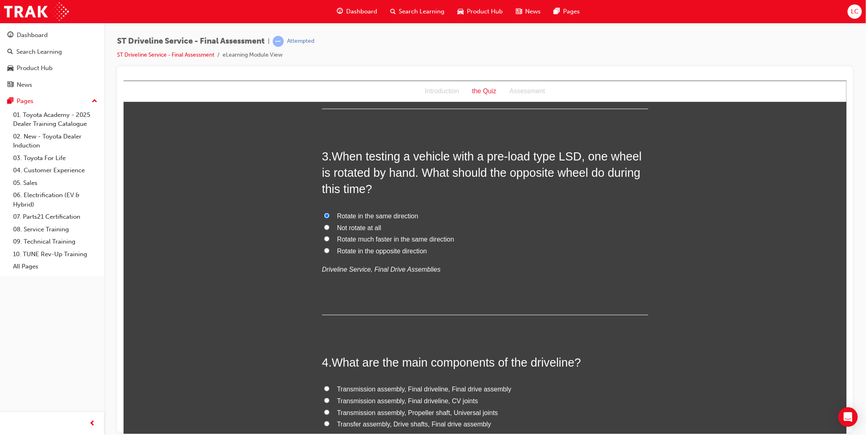
scroll to position [498, 0]
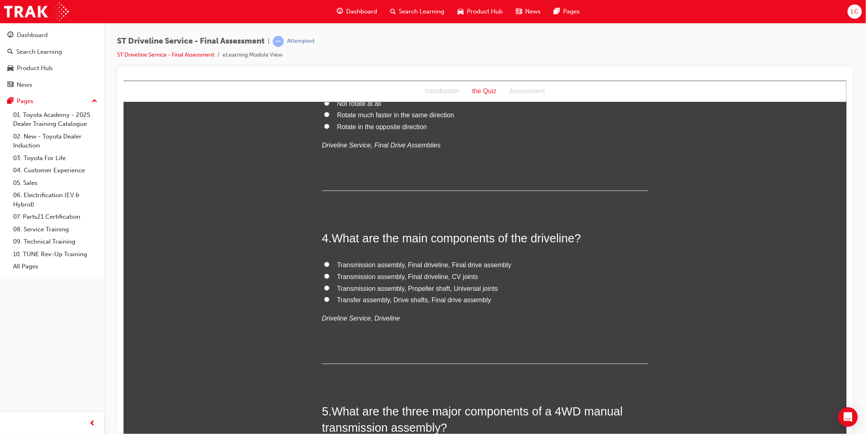
click at [469, 263] on span "Transmission assembly, Final driveline, Final drive assembly" at bounding box center [424, 264] width 174 height 7
click at [329, 263] on input "Transmission assembly, Final driveline, Final drive assembly" at bounding box center [326, 264] width 5 height 5
radio input "true"
click at [461, 301] on span "Transfer assembly, Drive shafts, Final drive assembly" at bounding box center [414, 299] width 154 height 7
click at [329, 301] on input "Transfer assembly, Drive shafts, Final drive assembly" at bounding box center [326, 299] width 5 height 5
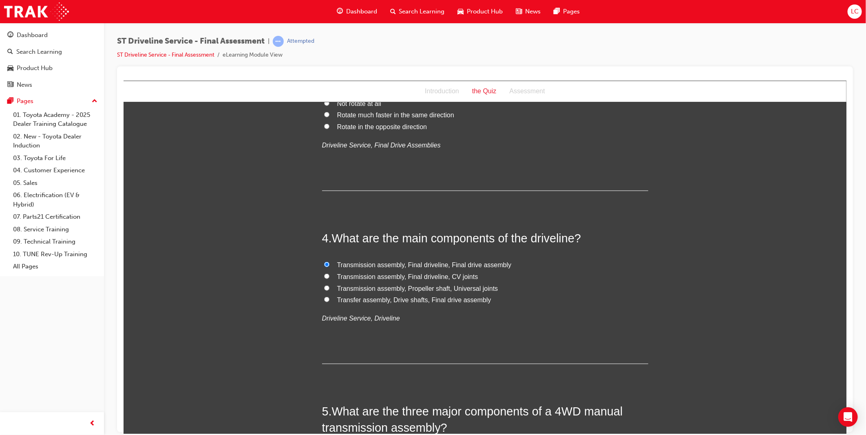
radio input "true"
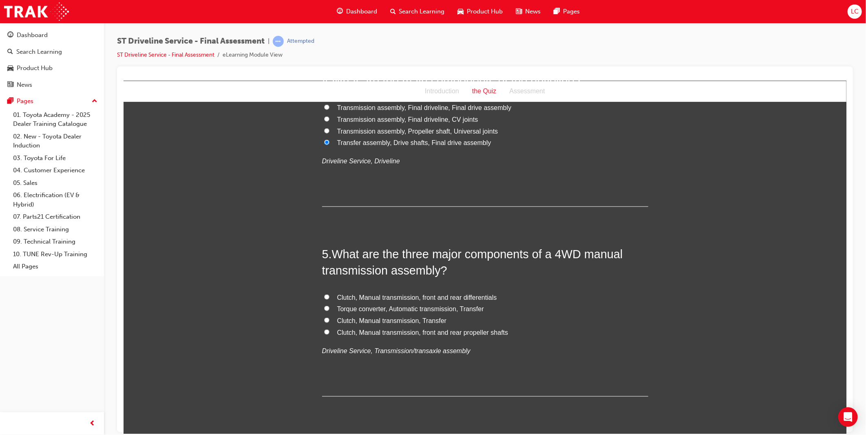
scroll to position [679, 0]
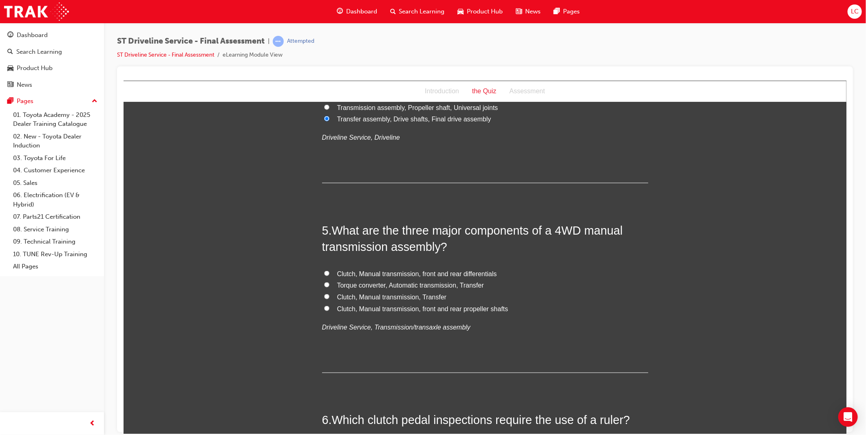
click at [383, 297] on span "Clutch, Manual transmission, Transfer" at bounding box center [392, 297] width 110 height 7
click at [329, 297] on input "Clutch, Manual transmission, Transfer" at bounding box center [326, 296] width 5 height 5
radio input "true"
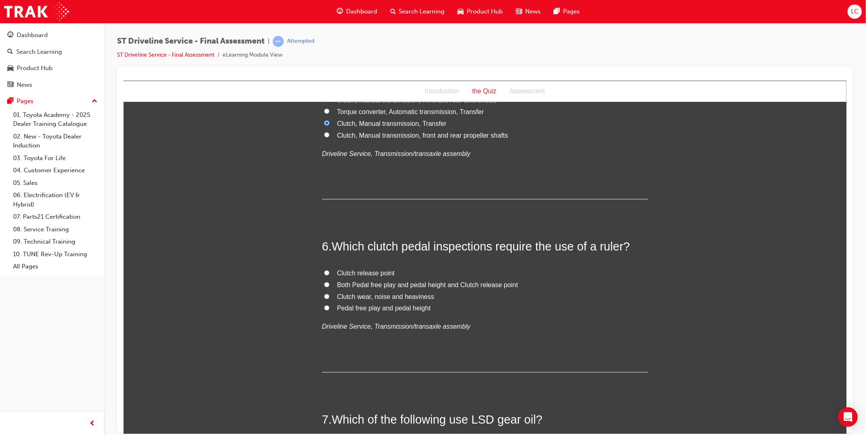
scroll to position [861, 0]
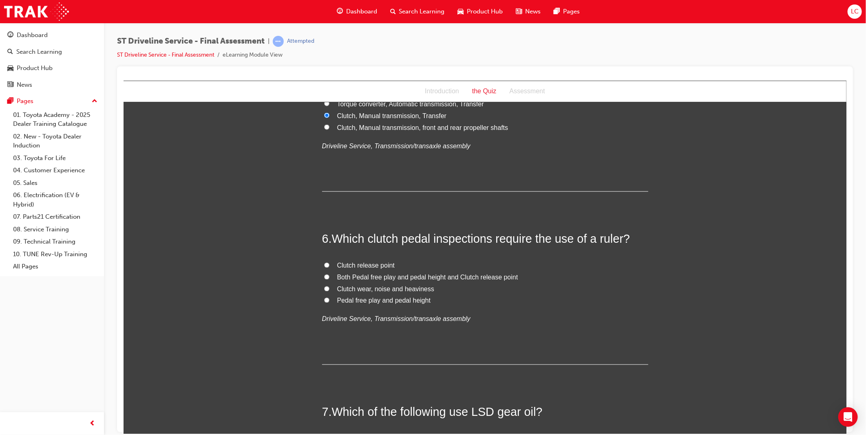
click at [364, 268] on span "Clutch release point" at bounding box center [365, 265] width 57 height 7
click at [329, 268] on input "Clutch release point" at bounding box center [326, 265] width 5 height 5
radio input "true"
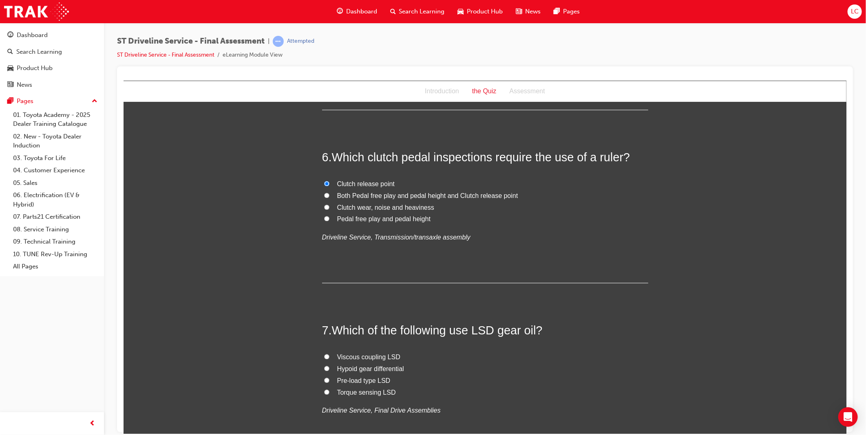
scroll to position [1042, 0]
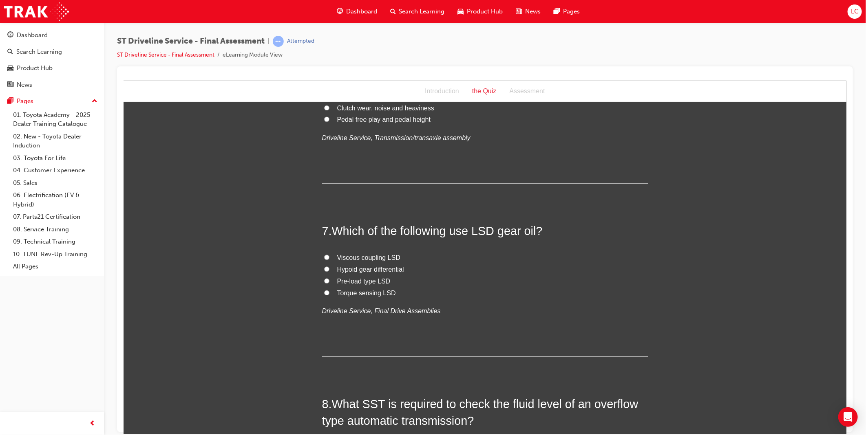
click at [362, 266] on span "Hypoid gear differential" at bounding box center [370, 269] width 67 height 7
click at [329, 267] on input "Hypoid gear differential" at bounding box center [326, 269] width 5 height 5
radio input "true"
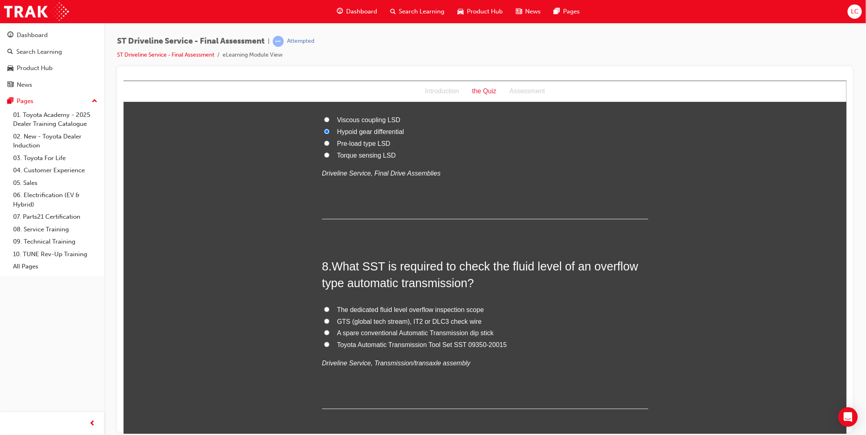
scroll to position [1223, 0]
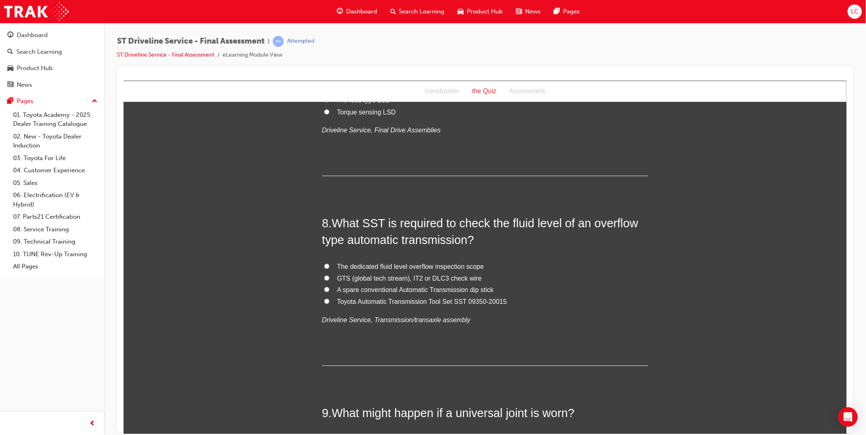
click at [390, 266] on span "The dedicated fluid level overflow inspection scope" at bounding box center [410, 266] width 147 height 7
click at [329, 266] on input "The dedicated fluid level overflow inspection scope" at bounding box center [326, 265] width 5 height 5
radio input "true"
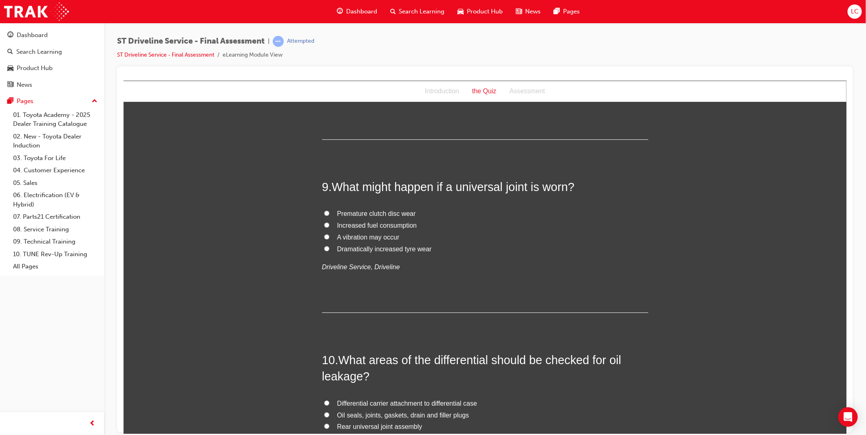
click at [373, 235] on span "A vibration may occur" at bounding box center [368, 237] width 62 height 7
click at [329, 235] on input "A vibration may occur" at bounding box center [326, 236] width 5 height 5
radio input "true"
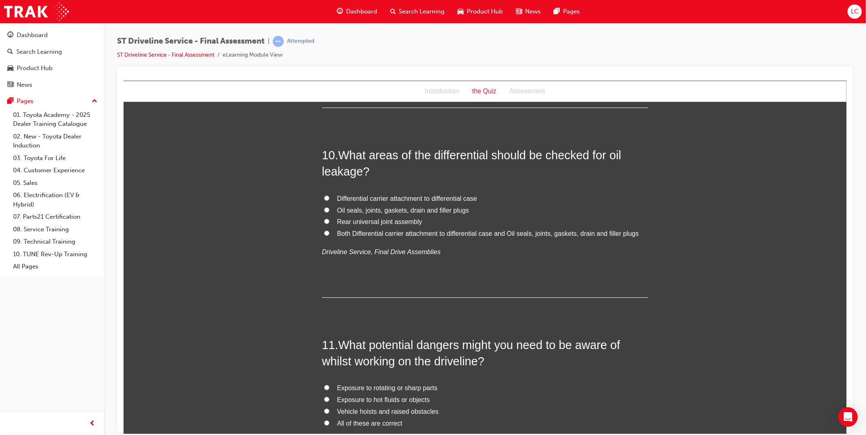
scroll to position [1676, 0]
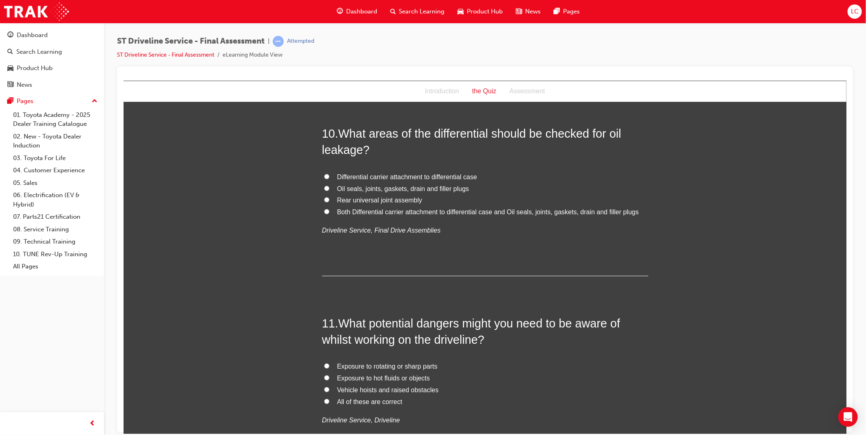
click at [371, 403] on span "All of these are correct" at bounding box center [369, 401] width 65 height 7
click at [329, 403] on input "All of these are correct" at bounding box center [326, 401] width 5 height 5
radio input "true"
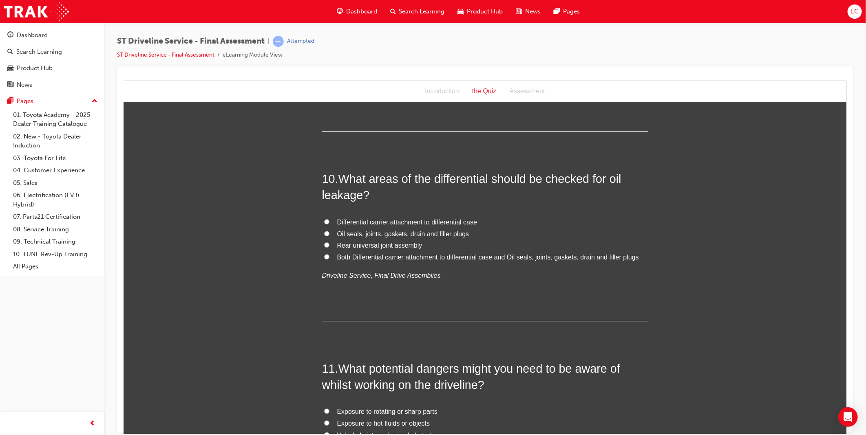
click at [426, 231] on span "Oil seals, joints, gaskets, drain and filler plugs" at bounding box center [403, 233] width 132 height 7
click at [329, 231] on input "Oil seals, joints, gaskets, drain and filler plugs" at bounding box center [326, 233] width 5 height 5
radio input "true"
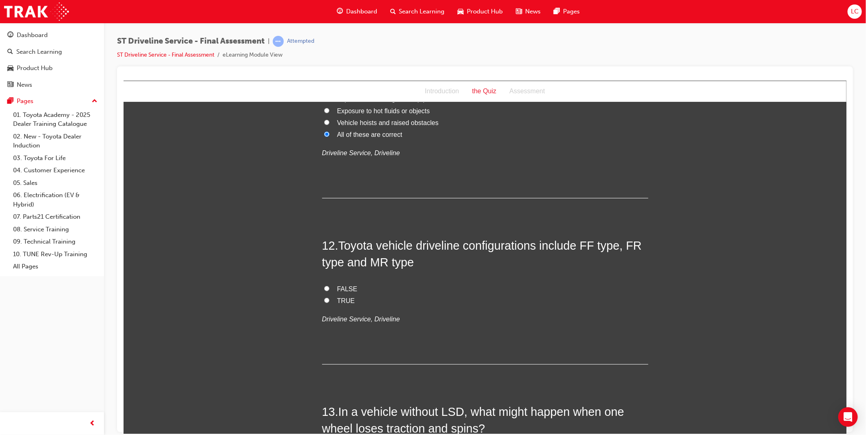
scroll to position [1947, 0]
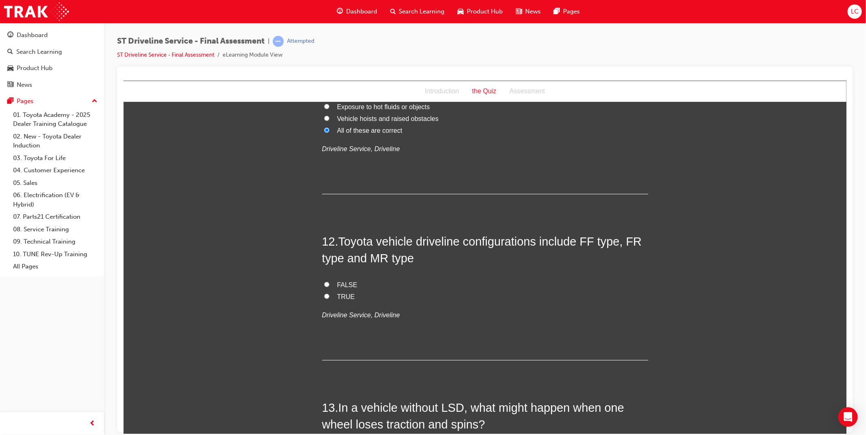
click at [340, 284] on span "FALSE" at bounding box center [347, 284] width 20 height 7
click at [329, 284] on input "FALSE" at bounding box center [326, 284] width 5 height 5
radio input "true"
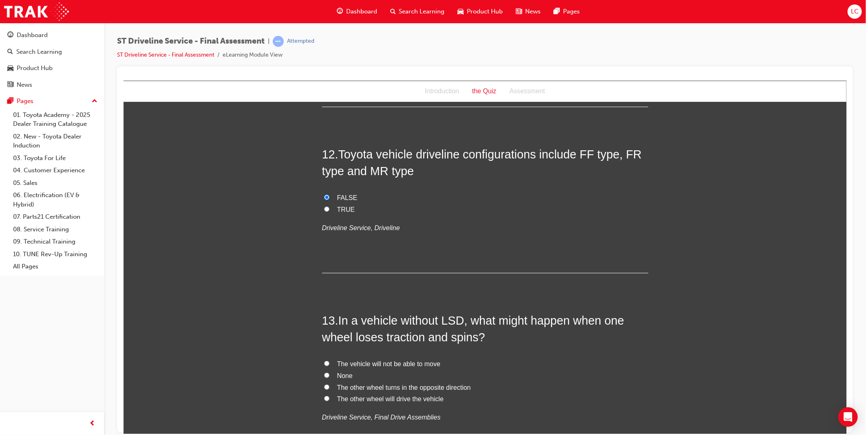
scroll to position [2038, 0]
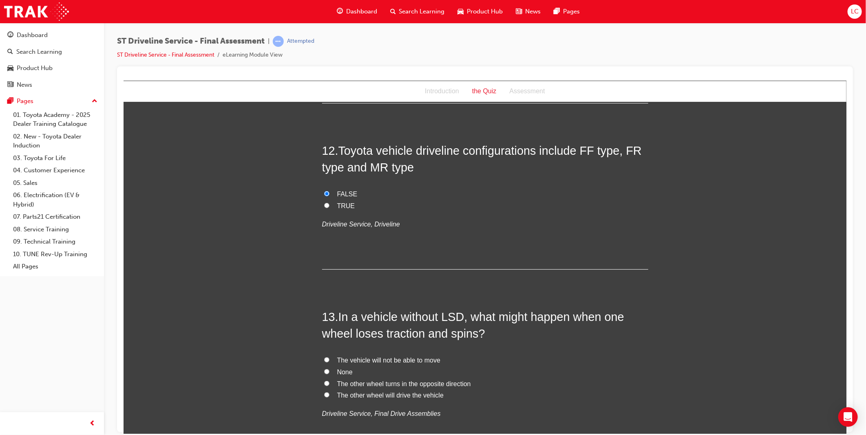
click at [414, 361] on span "The vehicle will not be able to move" at bounding box center [388, 360] width 103 height 7
click at [329, 361] on input "The vehicle will not be able to move" at bounding box center [326, 359] width 5 height 5
radio input "true"
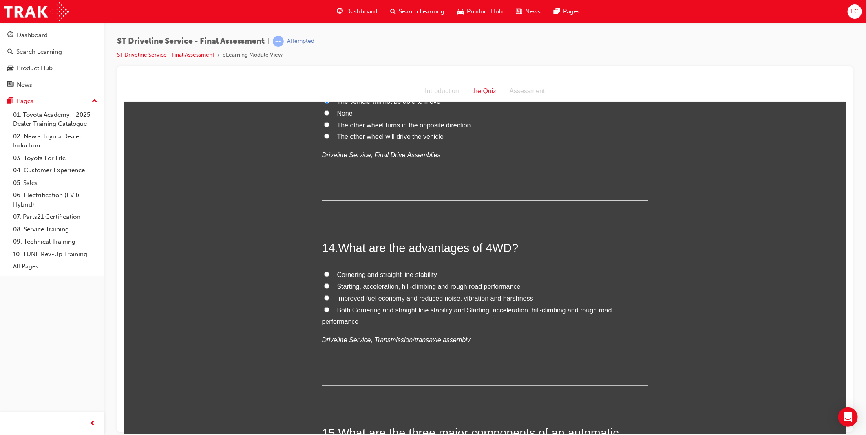
scroll to position [2310, 0]
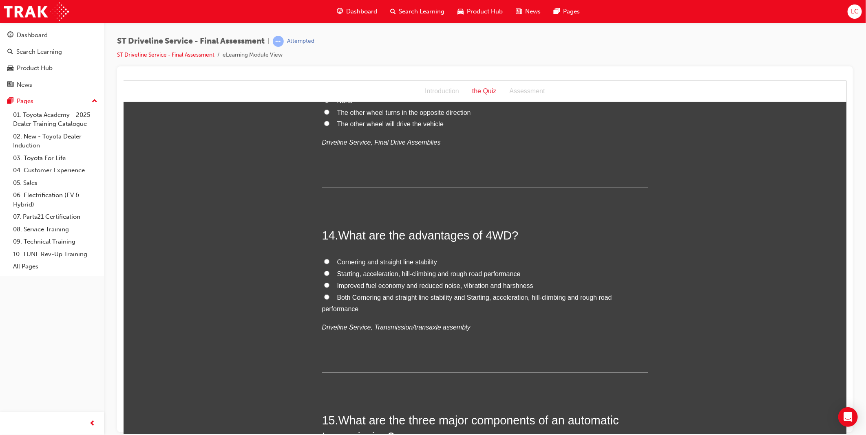
click at [421, 294] on span "Both Cornering and straight line stability and Starting, acceleration, hill-cli…" at bounding box center [467, 303] width 290 height 19
click at [329, 294] on input "Both Cornering and straight line stability and Starting, acceleration, hill-cli…" at bounding box center [326, 296] width 5 height 5
radio input "true"
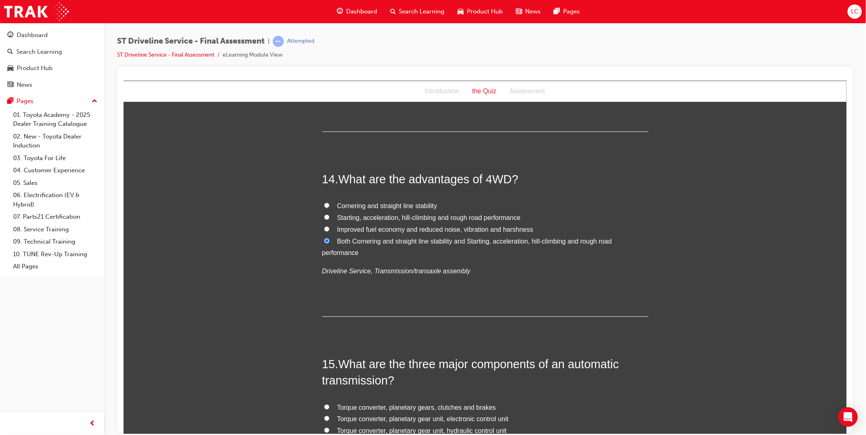
scroll to position [2491, 0]
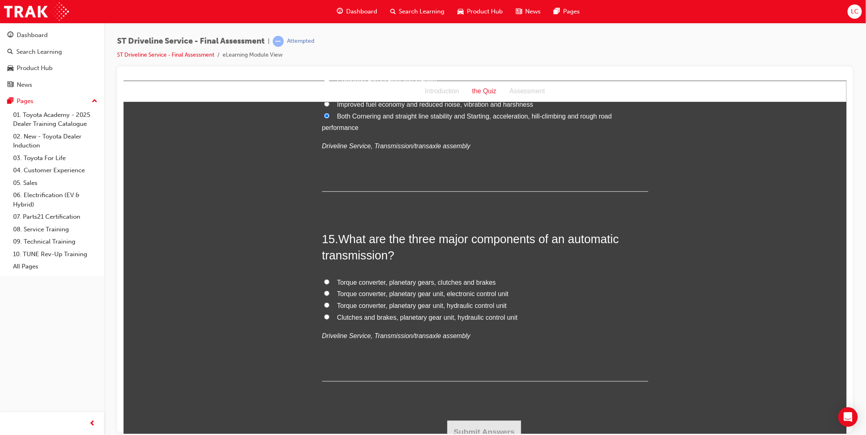
click at [477, 295] on span "Torque converter, planetary gear unit, electronic control unit" at bounding box center [423, 293] width 172 height 7
click at [329, 295] on input "Torque converter, planetary gear unit, electronic control unit" at bounding box center [326, 293] width 5 height 5
radio input "true"
click at [483, 422] on button "Submit Answers" at bounding box center [484, 432] width 74 height 23
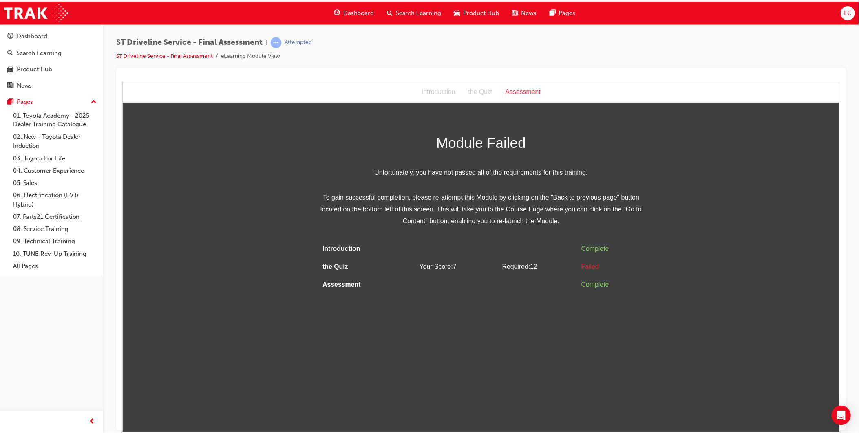
scroll to position [0, 0]
